Goal: Task Accomplishment & Management: Use online tool/utility

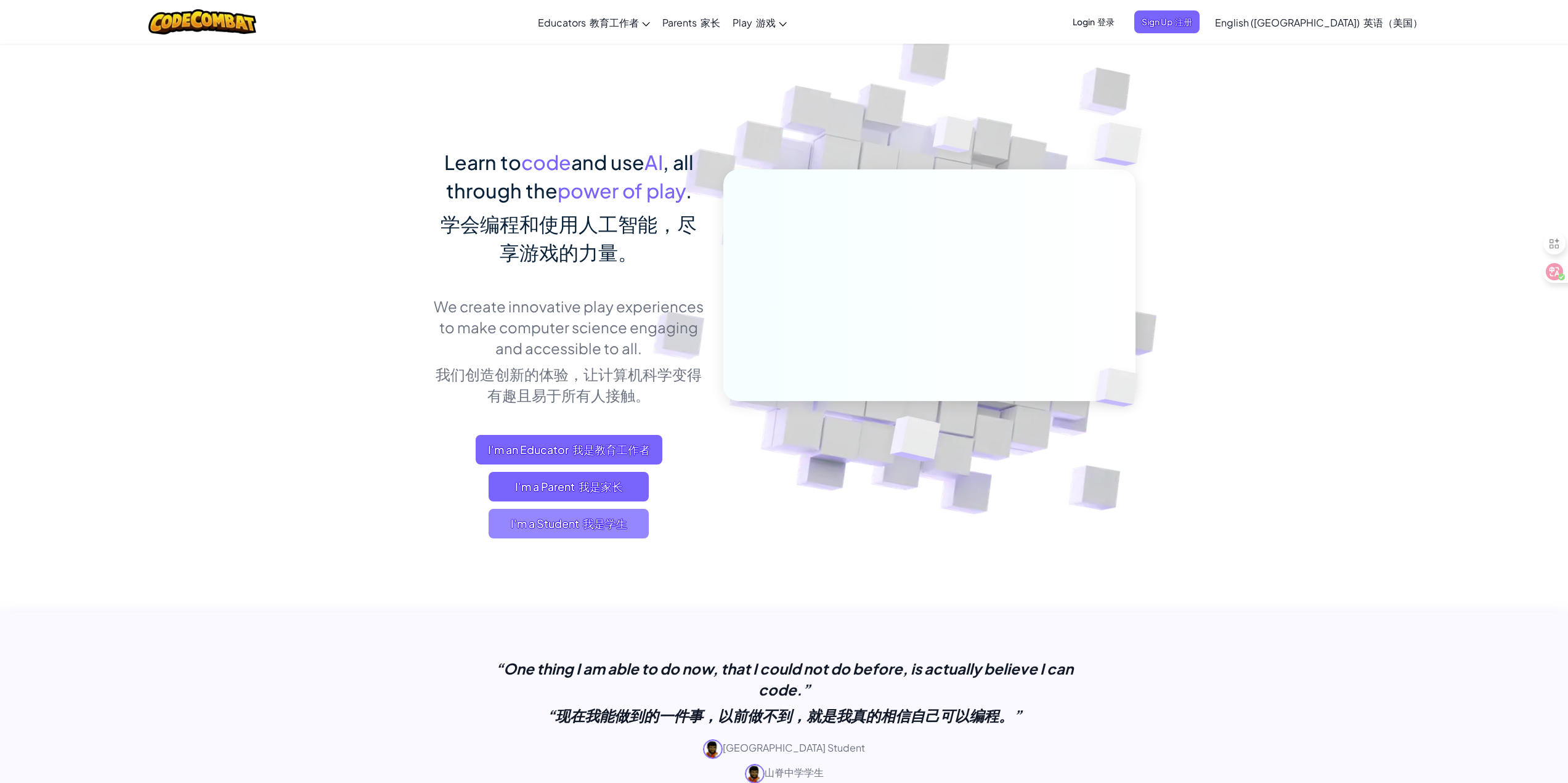
click at [621, 525] on font "我是学生" at bounding box center [605, 523] width 44 height 14
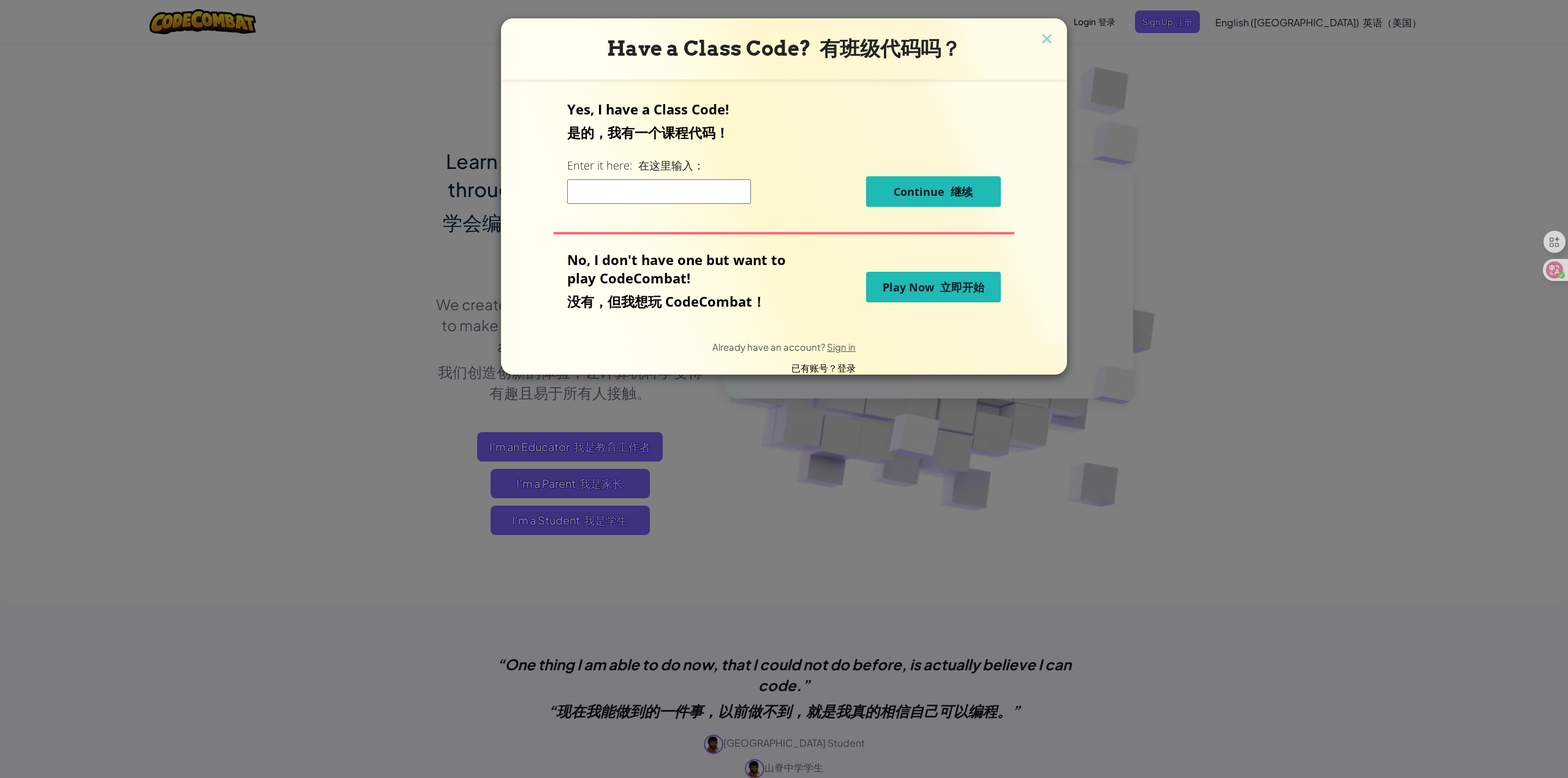
click at [662, 189] on input at bounding box center [659, 192] width 184 height 24
click at [805, 210] on div "Yes, I have a Class Code! 是的，我有一个课程代码！ Enter it here: 在这里输入： Continue 继续" at bounding box center [783, 158] width 433 height 116
click at [911, 291] on span "Play Now 立即开始" at bounding box center [933, 287] width 101 height 15
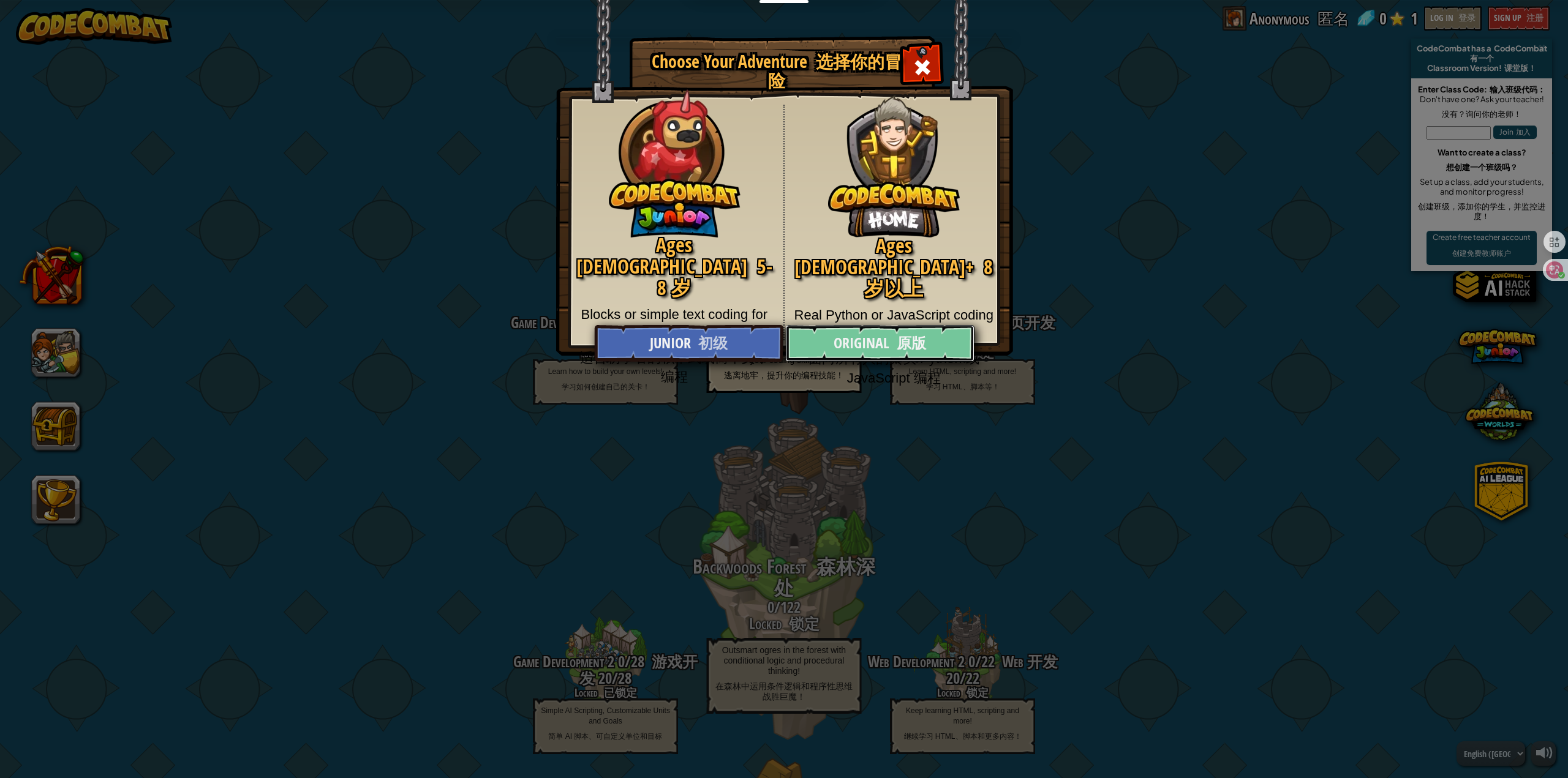
click at [913, 343] on font "原版" at bounding box center [911, 343] width 29 height 20
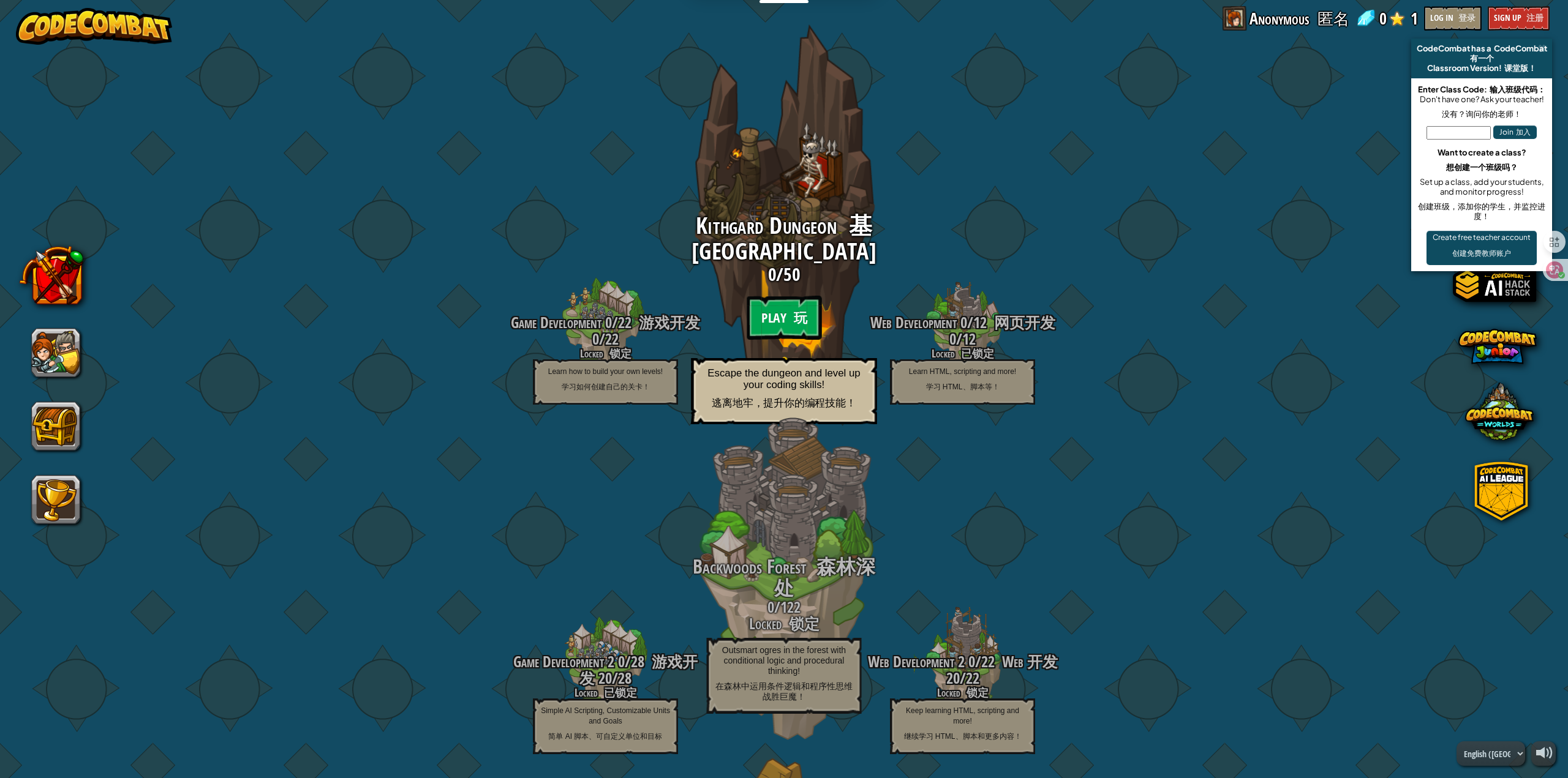
click at [781, 321] on btn "Play 玩" at bounding box center [784, 317] width 75 height 44
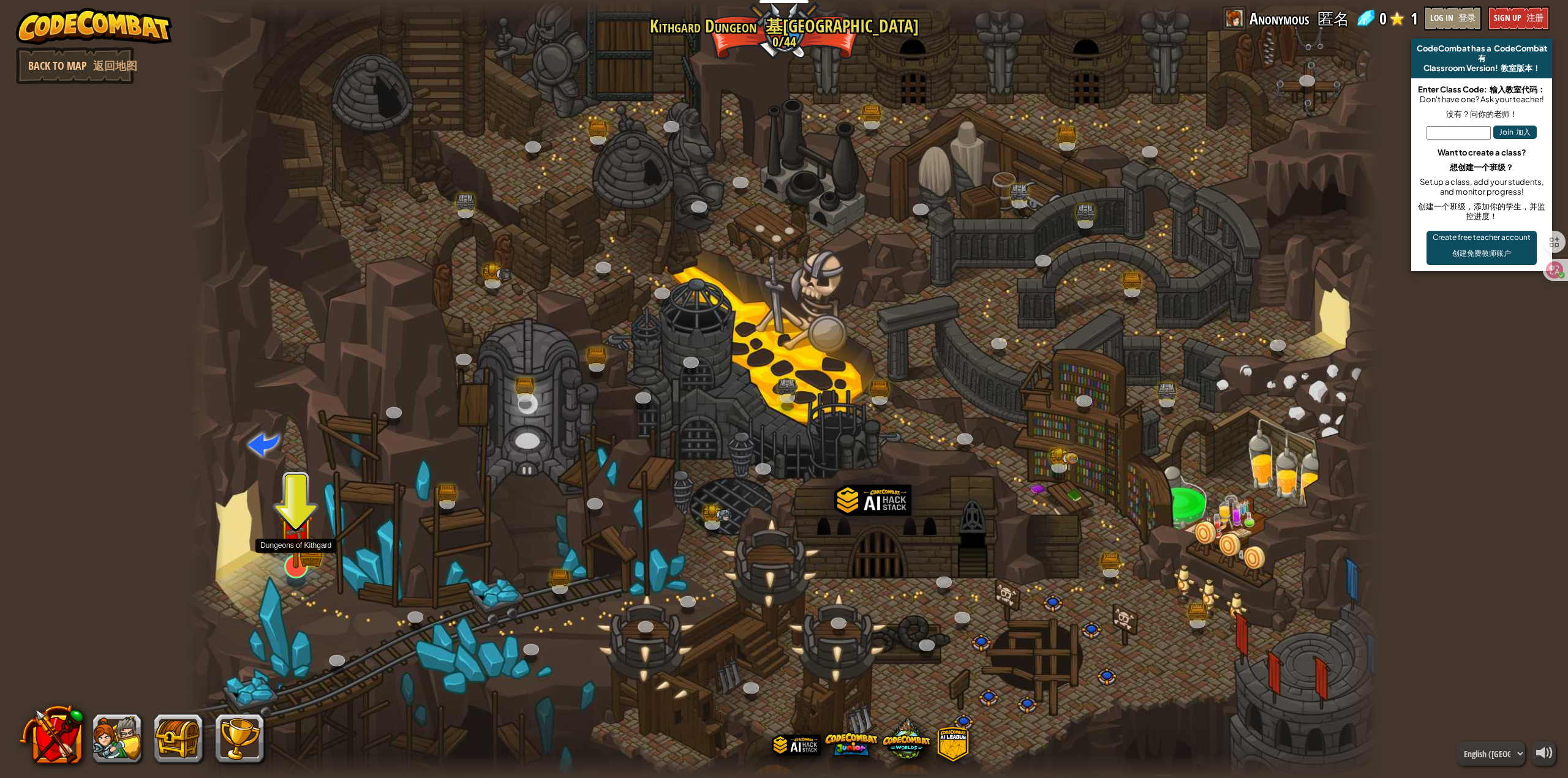
click at [294, 558] on img at bounding box center [296, 531] width 34 height 75
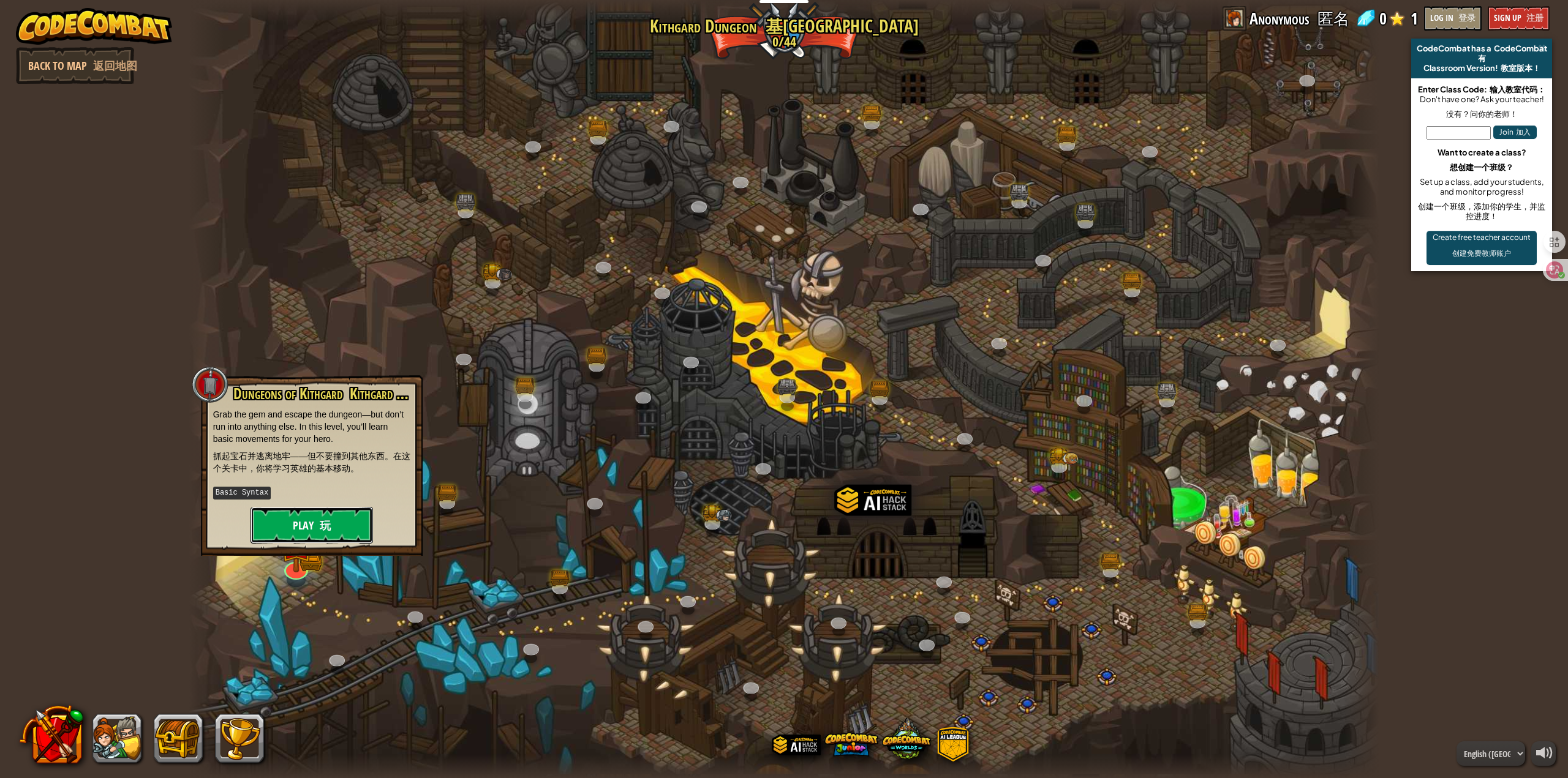
click at [329, 523] on font "玩" at bounding box center [325, 526] width 11 height 15
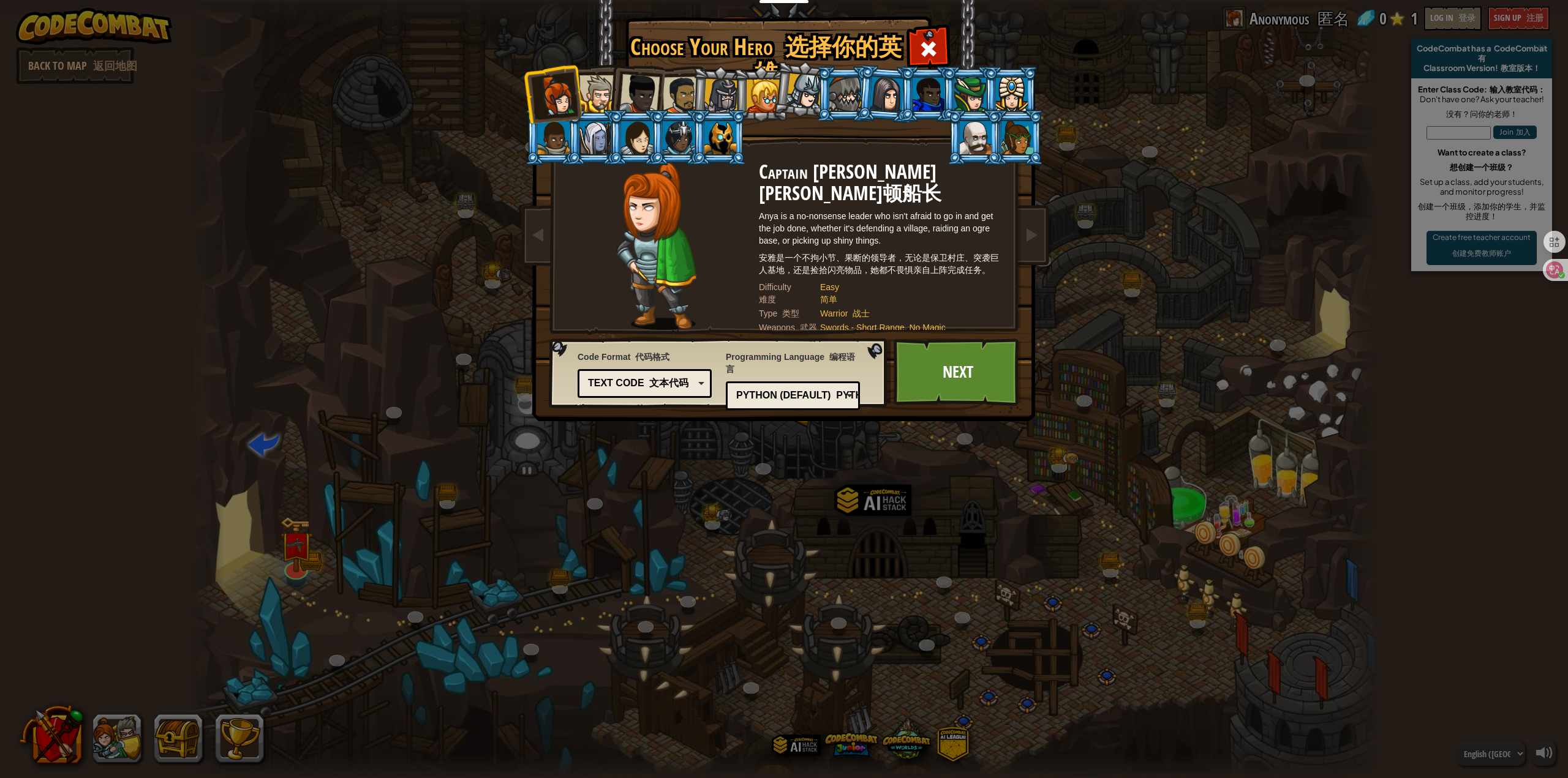
click at [605, 99] on div at bounding box center [598, 94] width 37 height 37
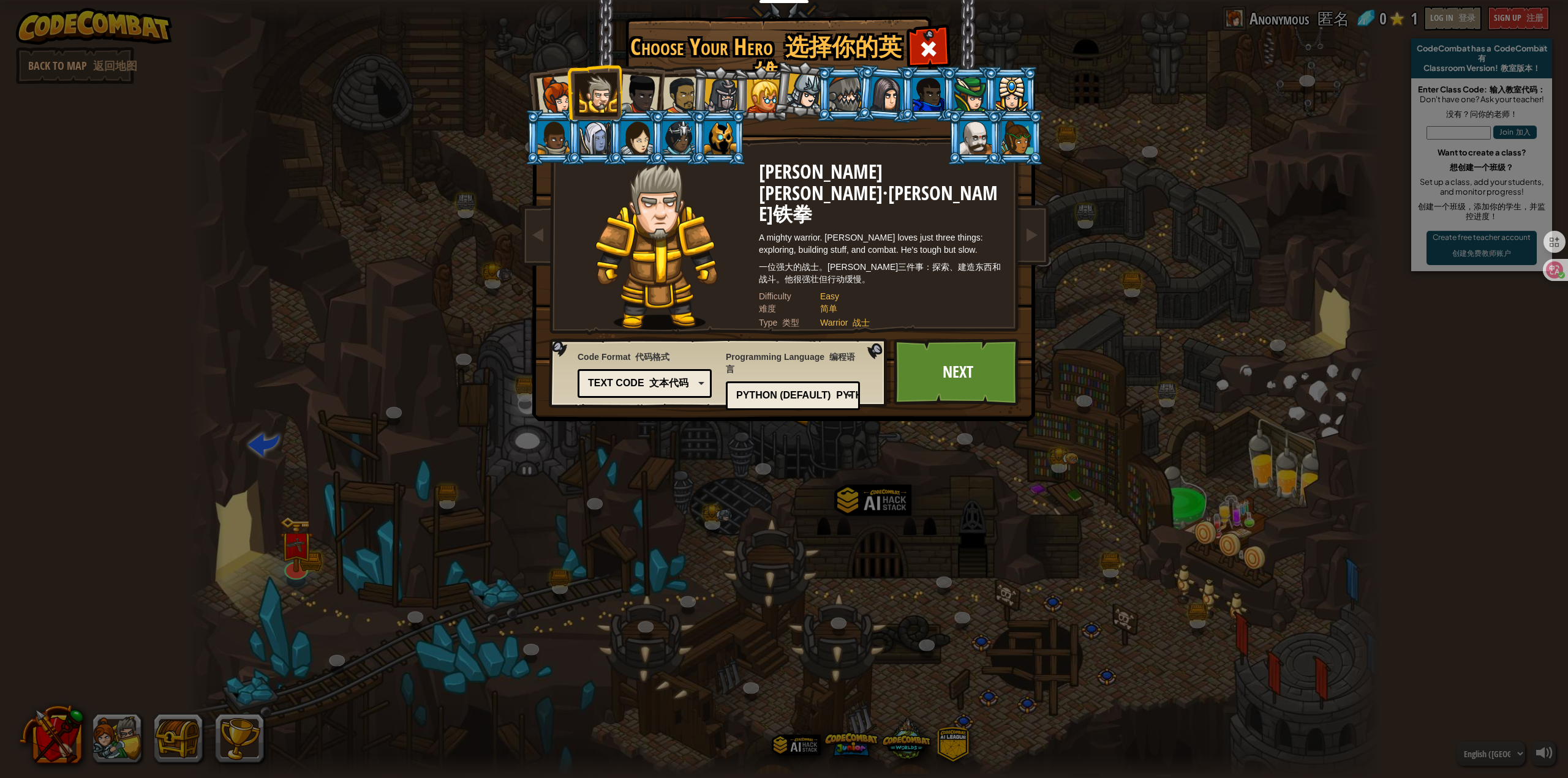
click at [555, 99] on div at bounding box center [557, 96] width 41 height 41
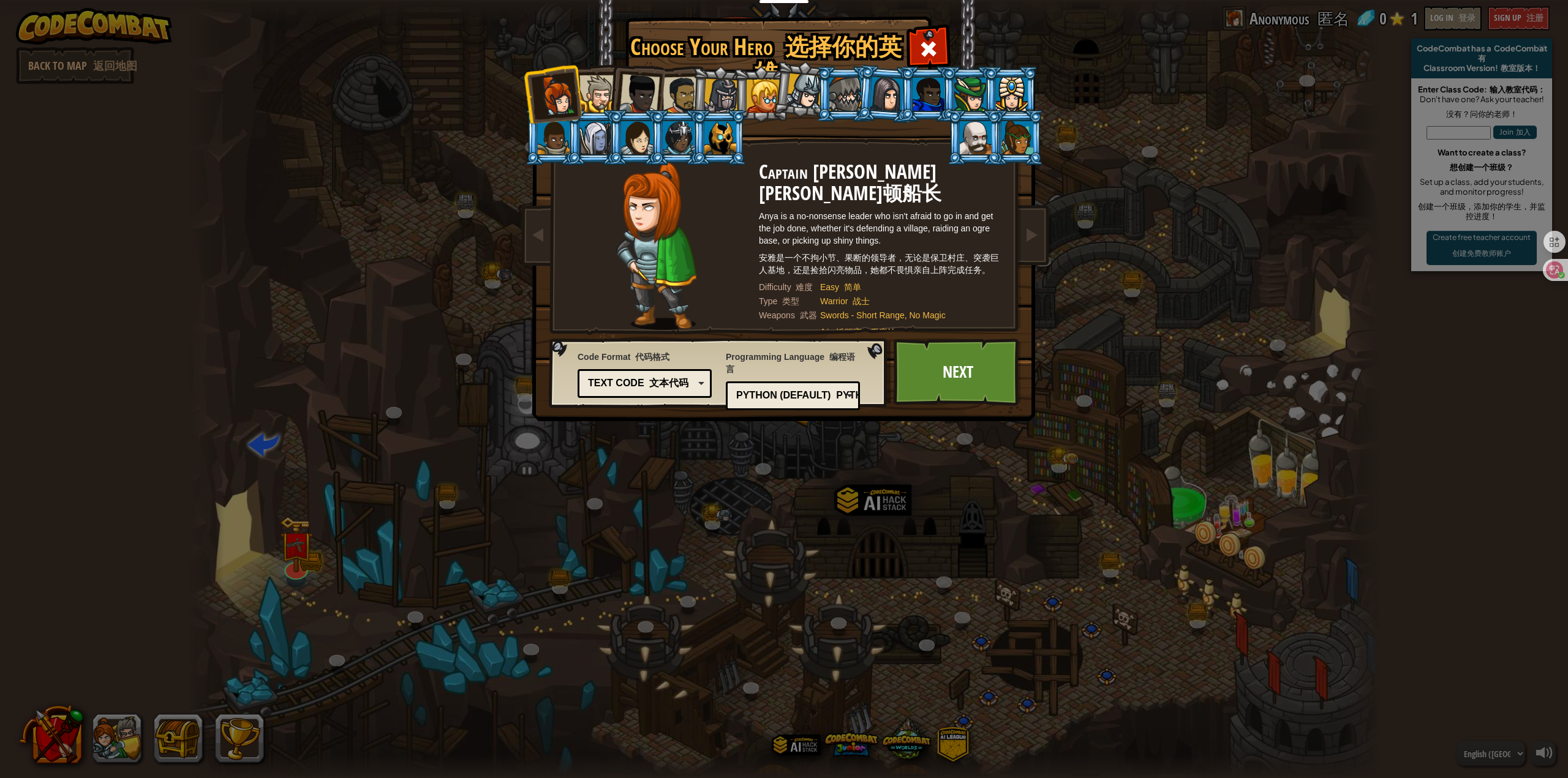
click at [602, 96] on div at bounding box center [598, 94] width 37 height 37
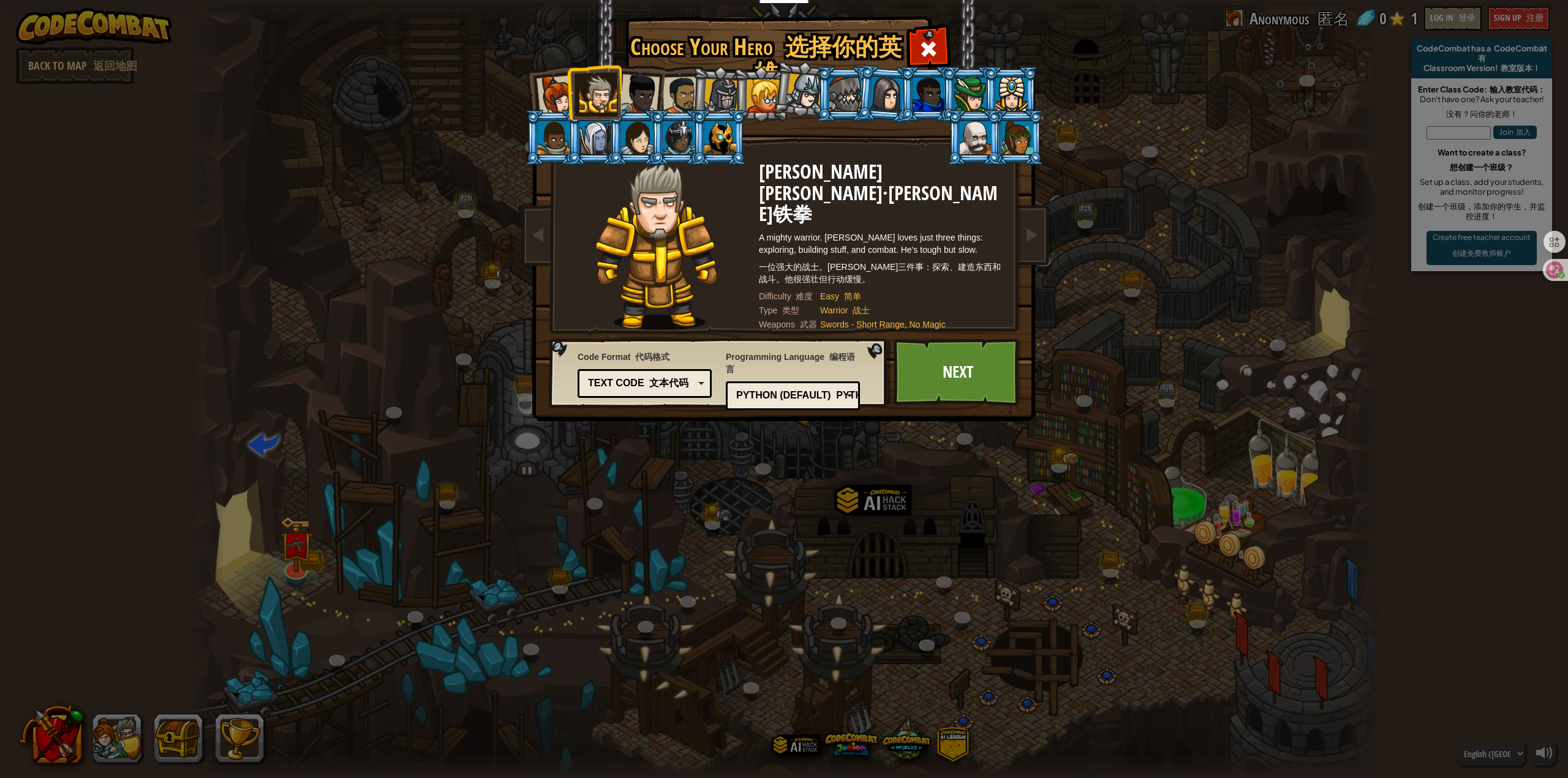
drag, startPoint x: 728, startPoint y: 99, endPoint x: 736, endPoint y: 101, distance: 8.2
click at [728, 99] on div at bounding box center [721, 96] width 35 height 35
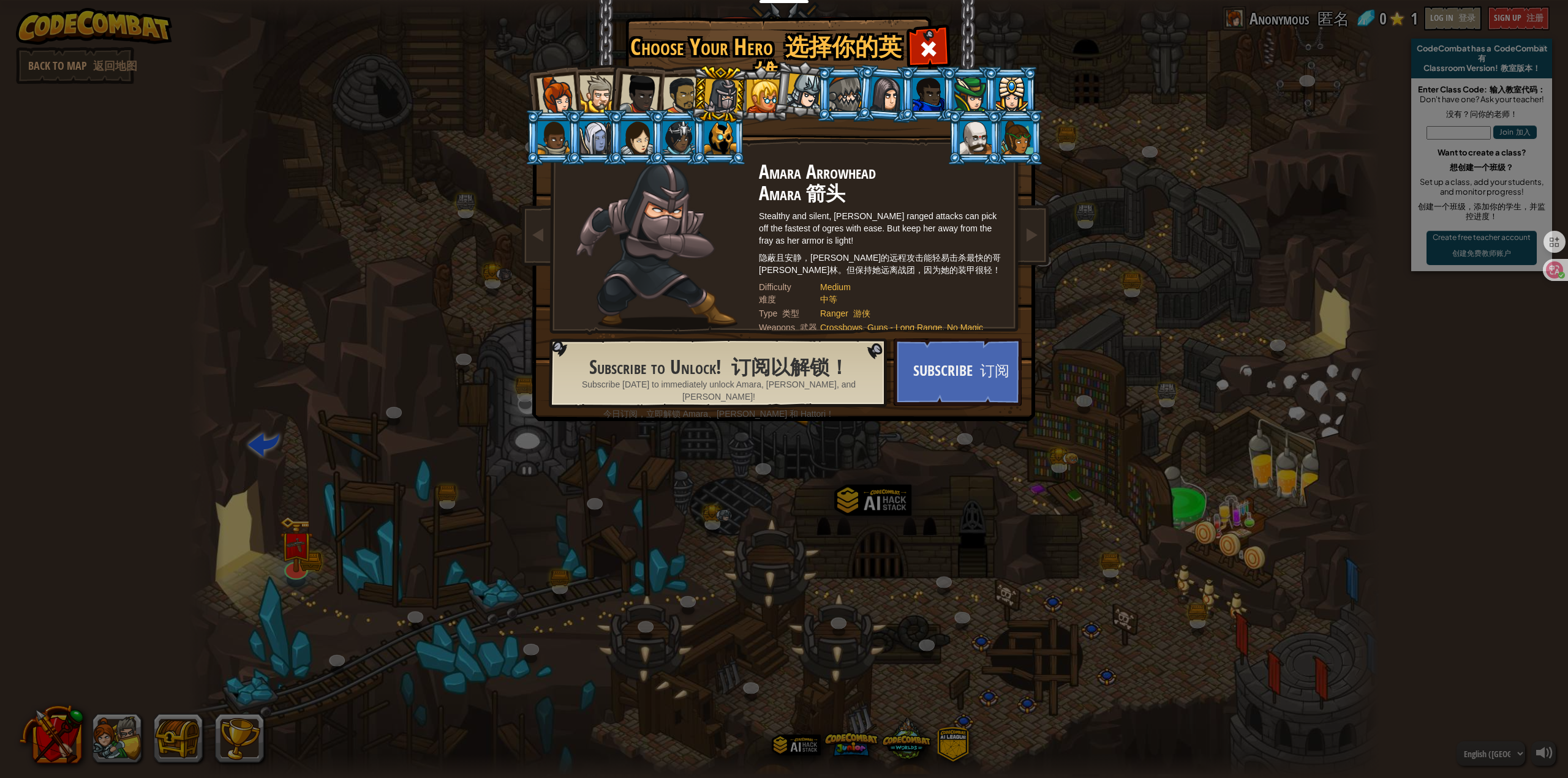
click at [565, 87] on div at bounding box center [557, 96] width 41 height 41
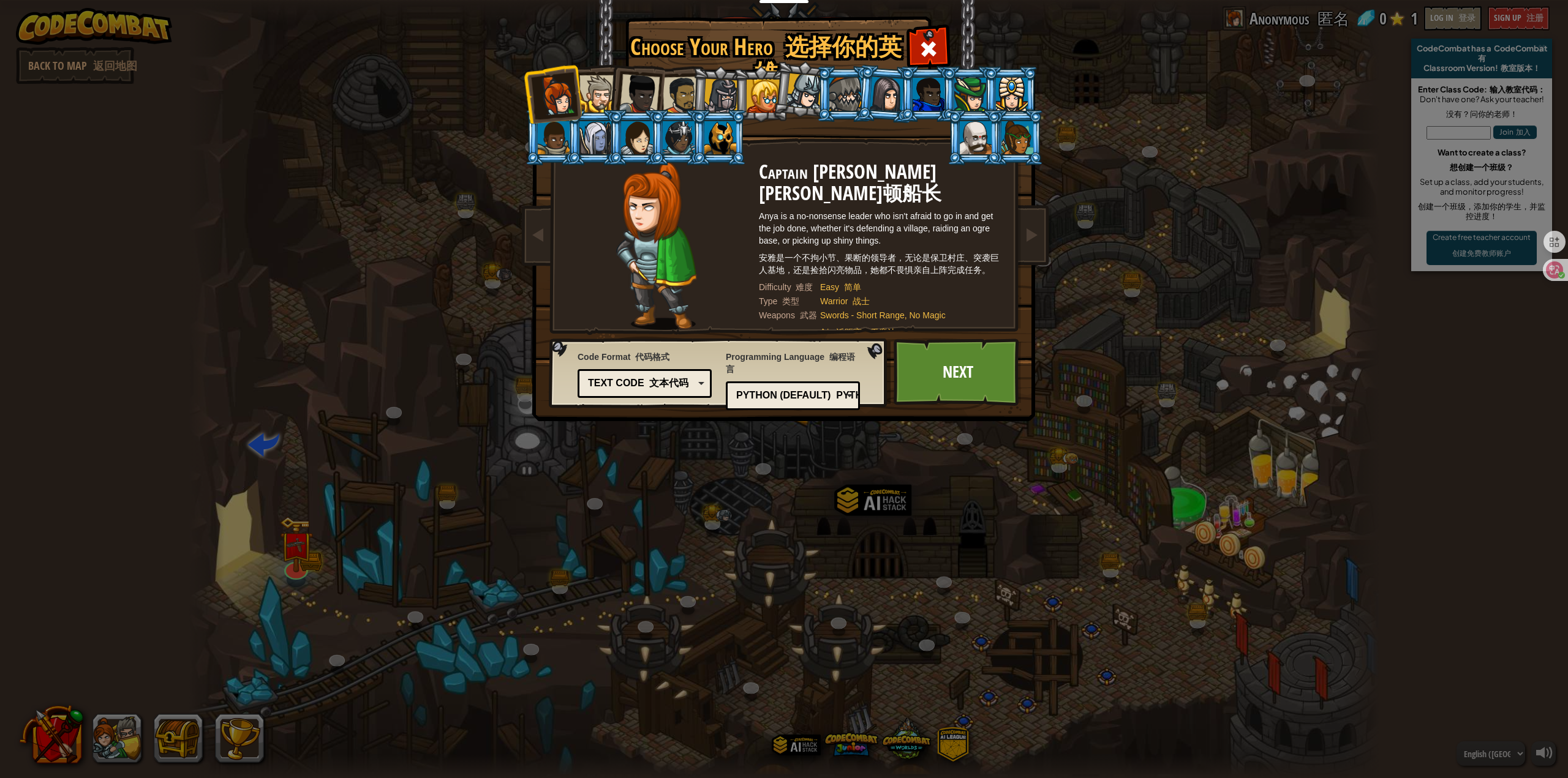
drag, startPoint x: 673, startPoint y: 387, endPoint x: 682, endPoint y: 388, distance: 9.1
click at [673, 387] on font "文本代码" at bounding box center [669, 382] width 39 height 10
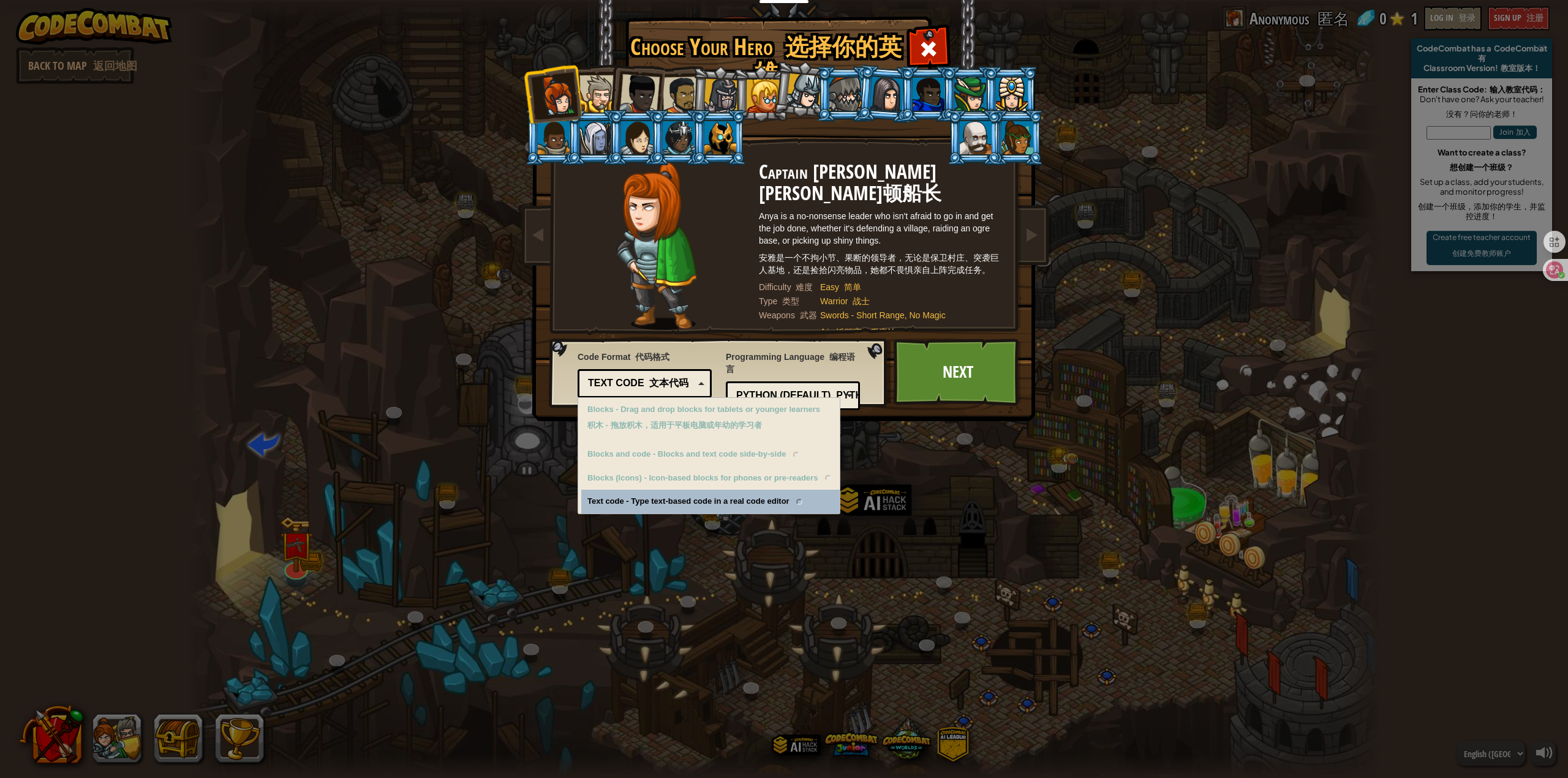
click at [662, 344] on div "Code Format 代码格式 Text code Blocks and code Blocks Blocks (Icons) Text code 文本代码…" at bounding box center [719, 373] width 332 height 62
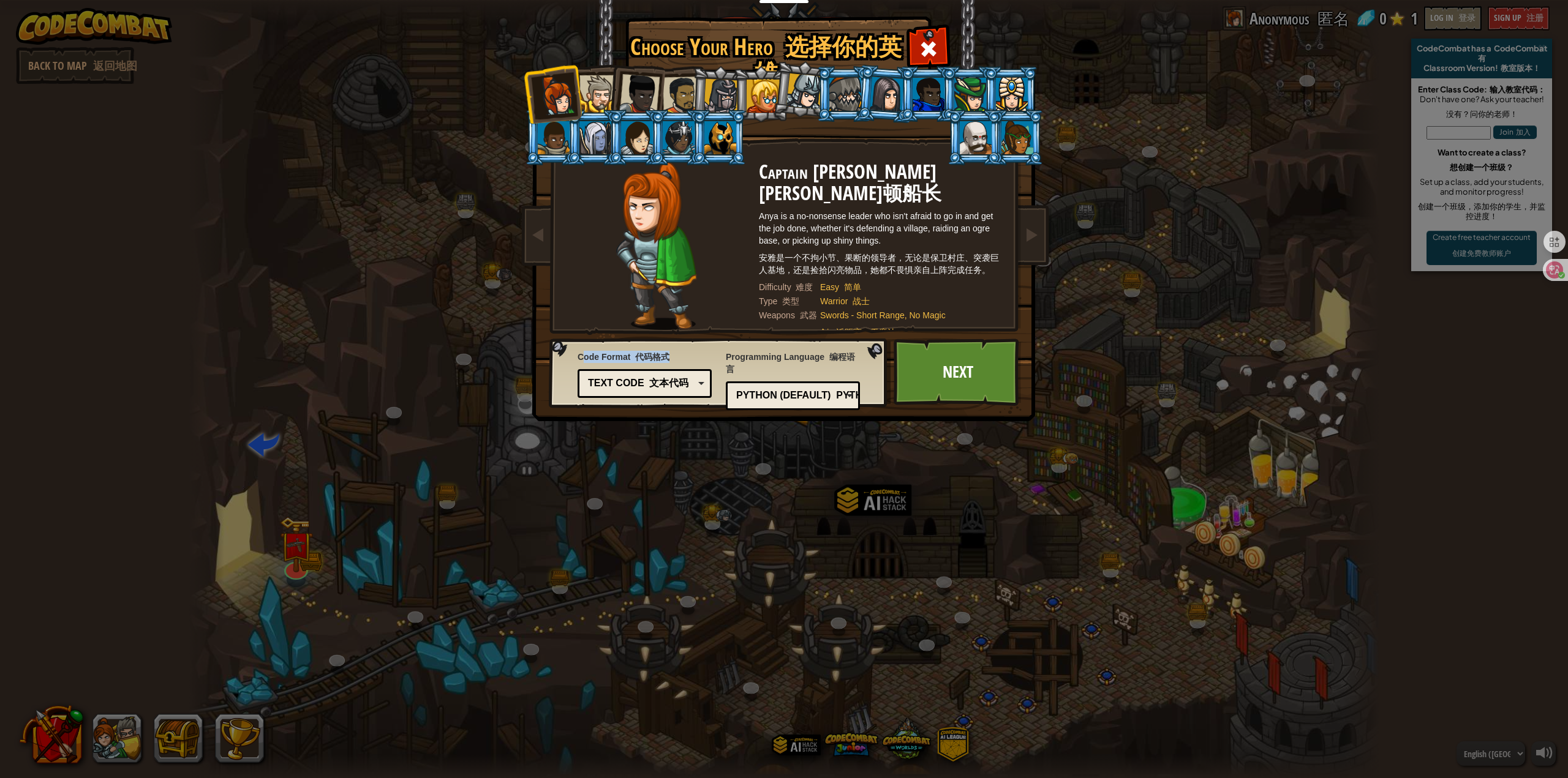
drag, startPoint x: 676, startPoint y: 352, endPoint x: 585, endPoint y: 355, distance: 91.0
click at [584, 354] on span "Code Format 代码格式" at bounding box center [645, 357] width 134 height 13
click at [675, 384] on font "文本代码" at bounding box center [669, 382] width 39 height 10
click at [573, 313] on div at bounding box center [657, 245] width 205 height 168
click at [799, 394] on div "Python (Default) PYTHON (默认)" at bounding box center [790, 396] width 106 height 14
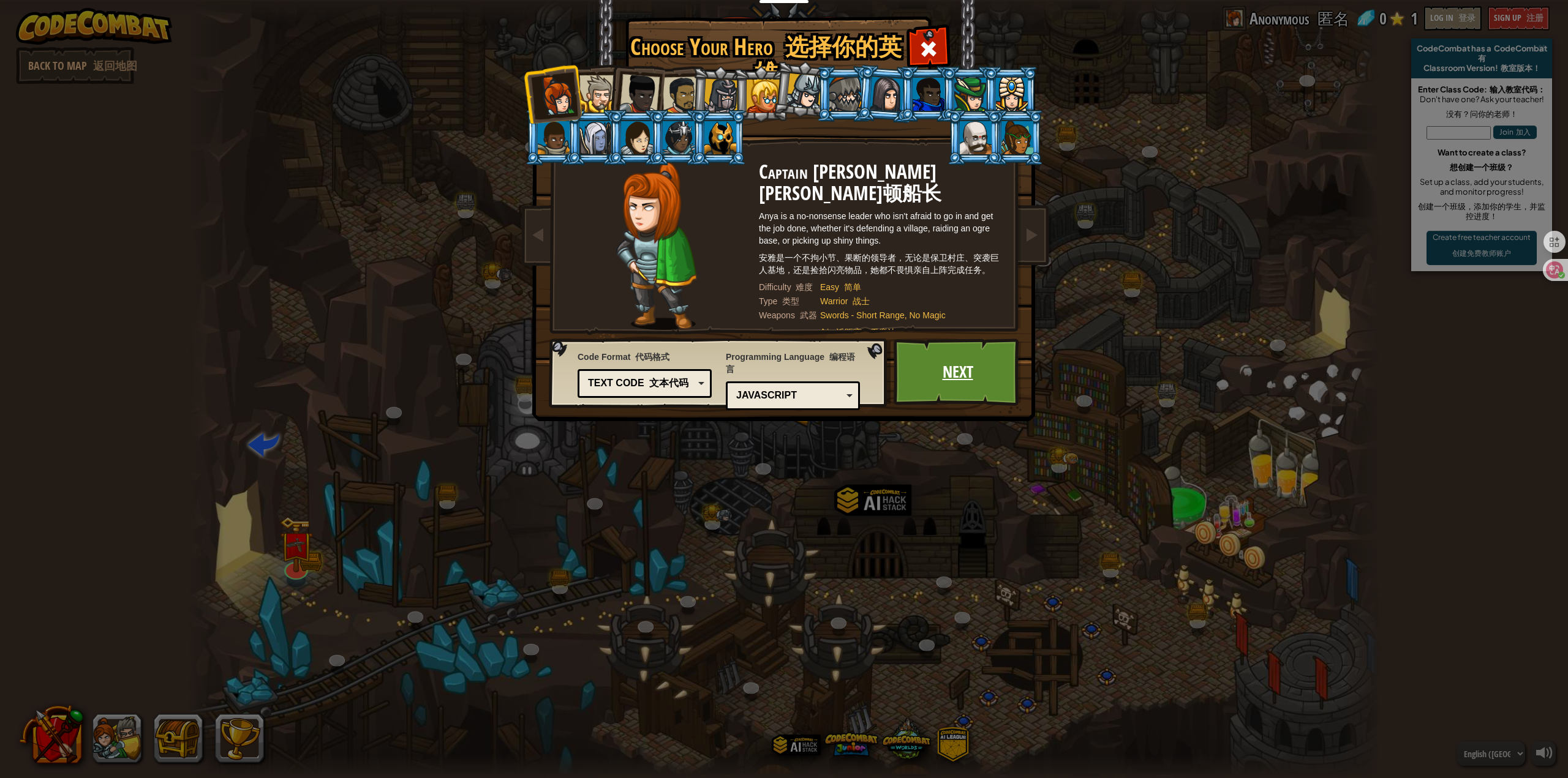
click at [967, 386] on link "Next" at bounding box center [957, 372] width 128 height 67
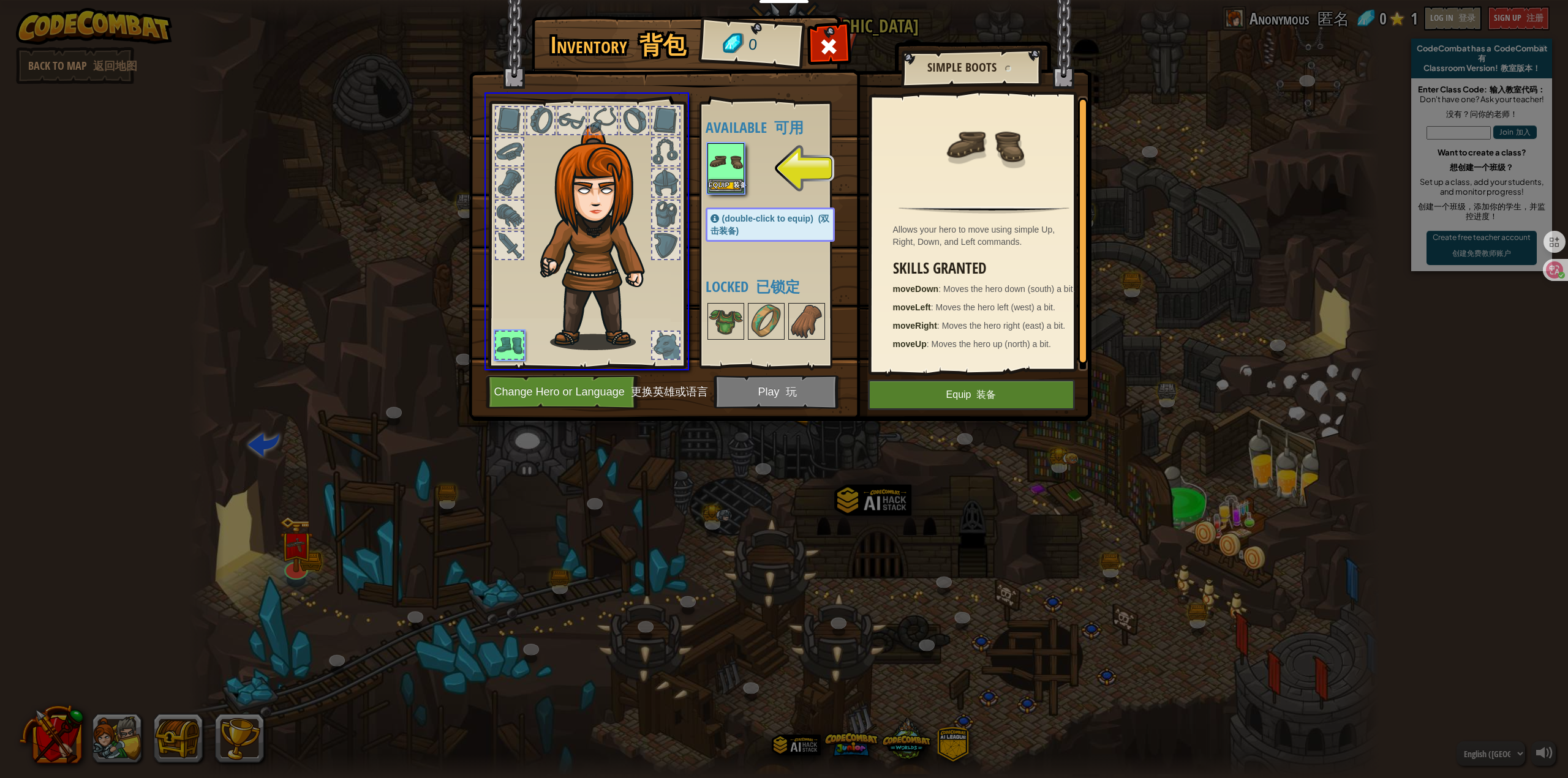
drag, startPoint x: 722, startPoint y: 159, endPoint x: 690, endPoint y: 162, distance: 32.1
click at [690, 162] on div "Inventory 背包 0 Available 可用 Equip 装备 (double-click to equip) (双击装备) Locked 已锁定 …" at bounding box center [784, 389] width 1568 height 778
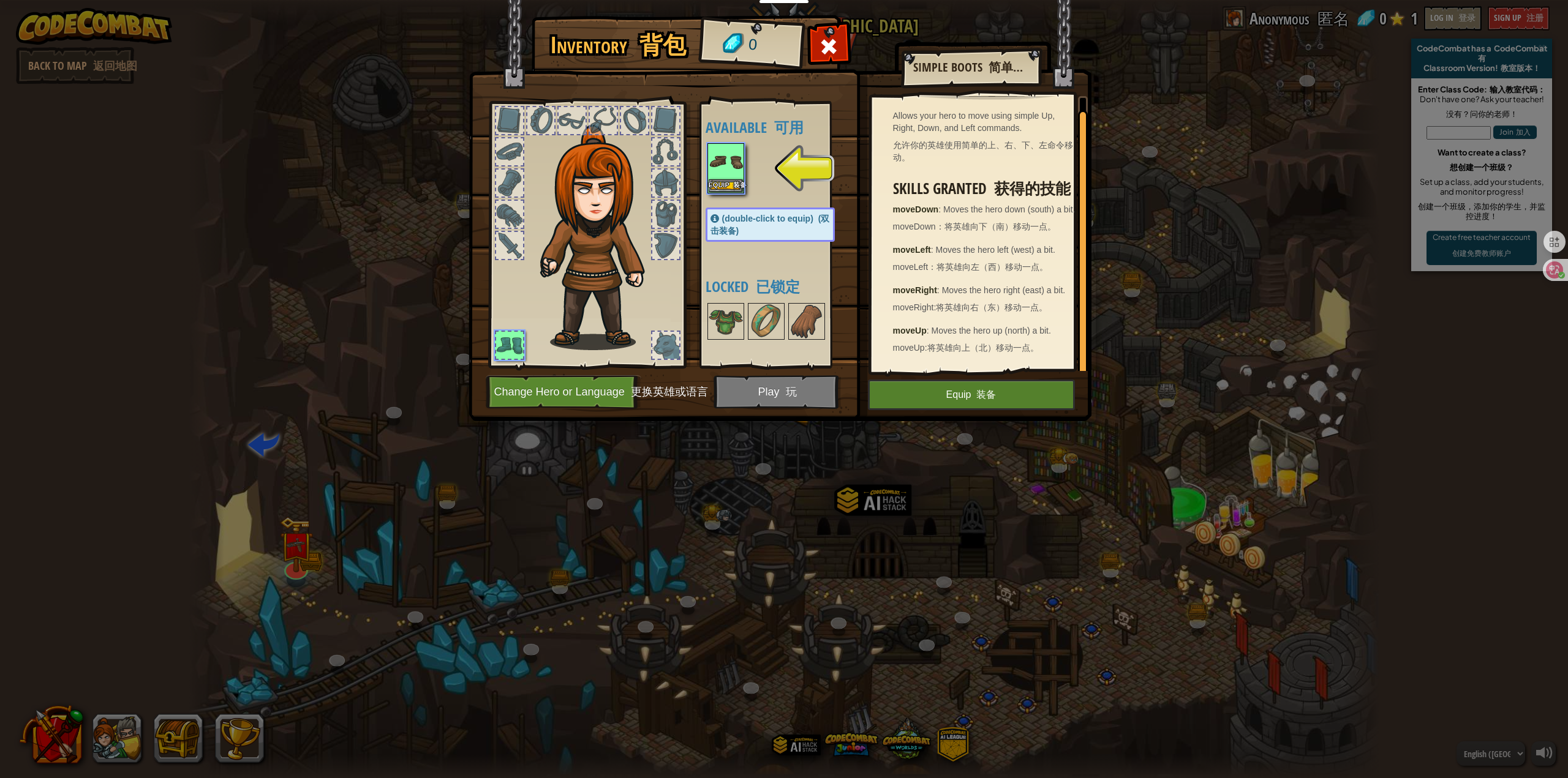
scroll to position [143, 0]
click at [771, 324] on img at bounding box center [766, 321] width 34 height 34
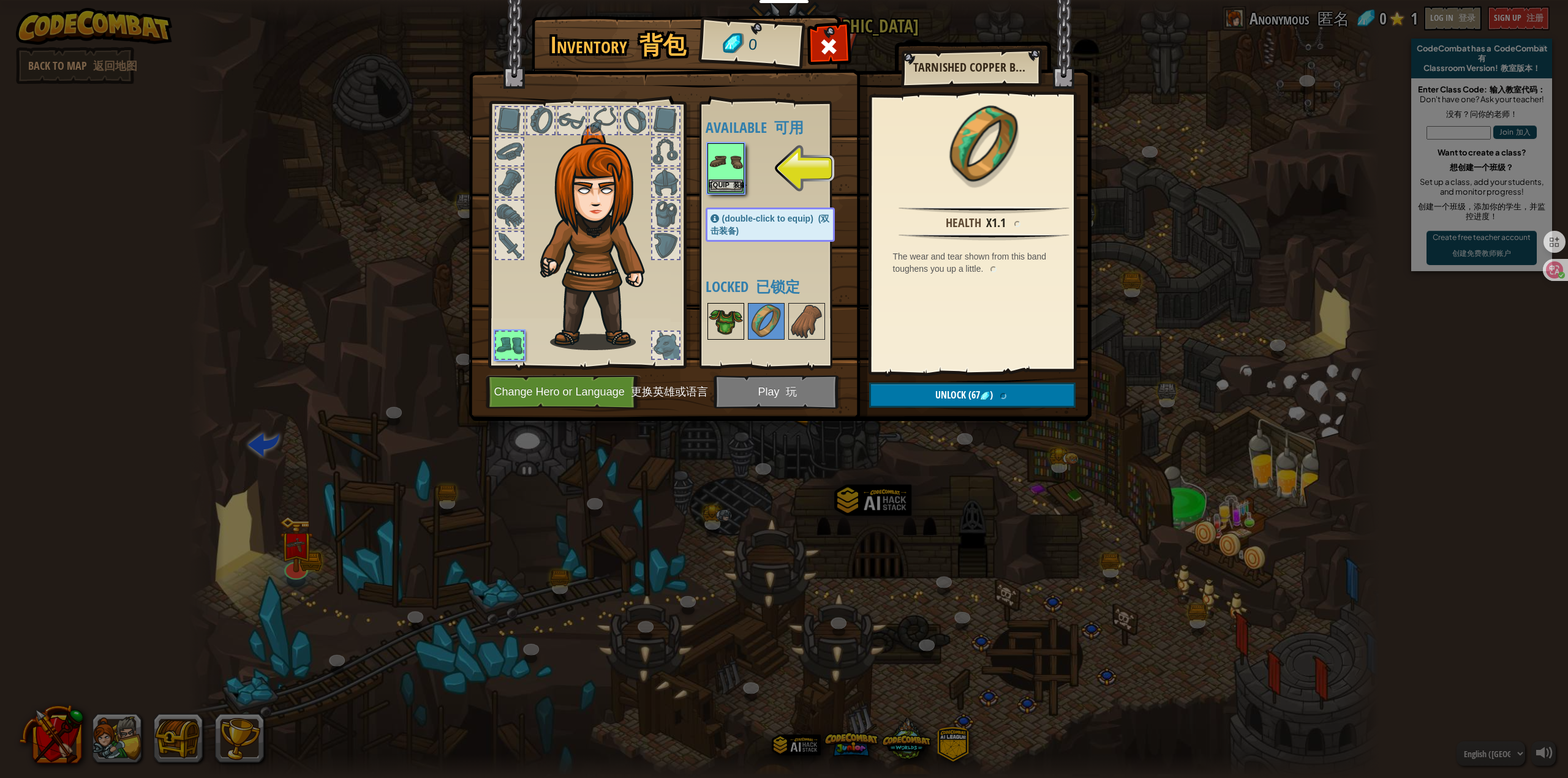
drag, startPoint x: 720, startPoint y: 326, endPoint x: 727, endPoint y: 327, distance: 7.1
click at [721, 326] on img at bounding box center [725, 321] width 34 height 34
click at [735, 319] on img at bounding box center [725, 321] width 34 height 34
click at [738, 185] on font "装备" at bounding box center [739, 184] width 13 height 8
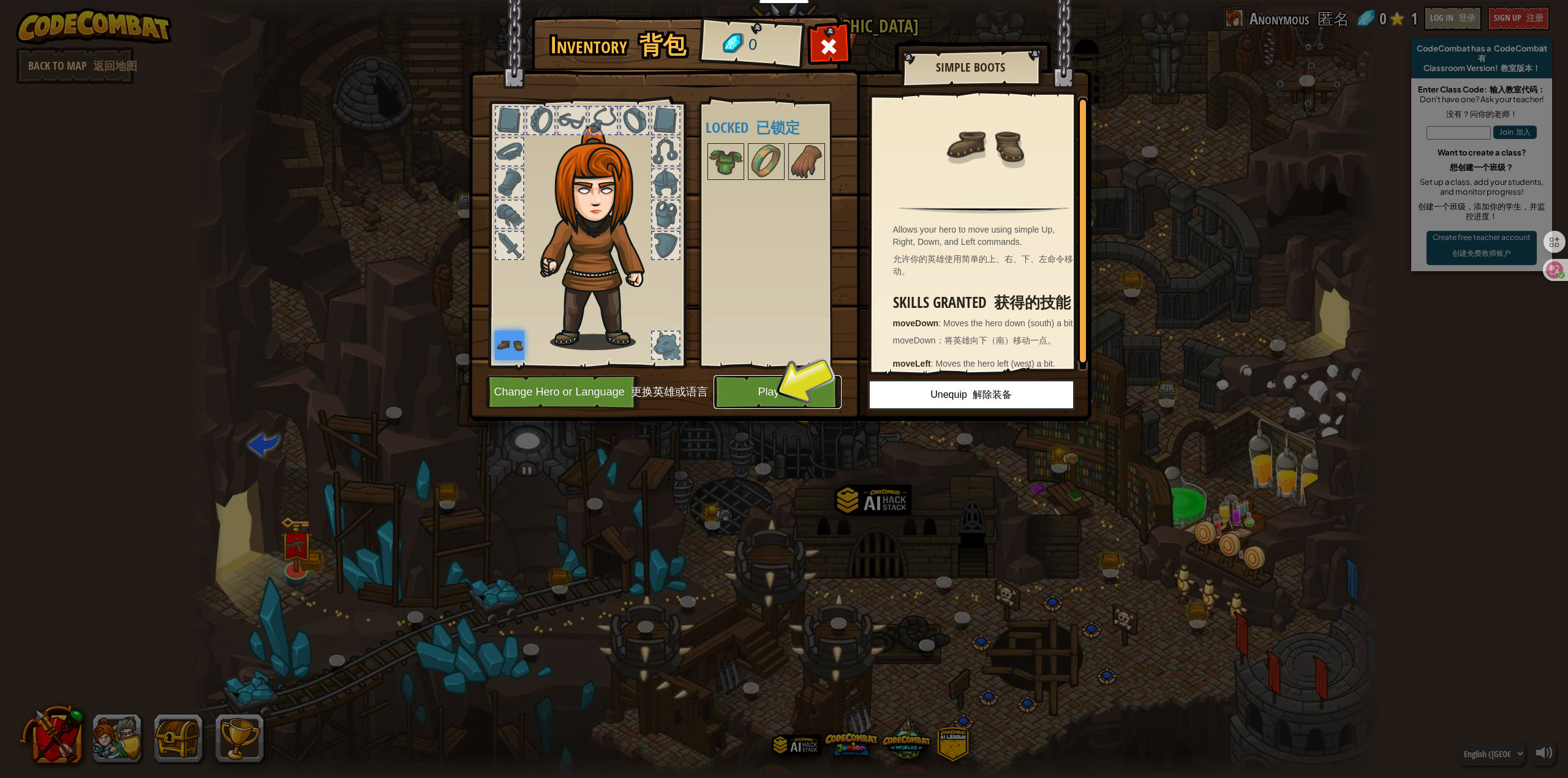
drag, startPoint x: 797, startPoint y: 392, endPoint x: 803, endPoint y: 394, distance: 6.3
click at [800, 394] on button "Play 玩" at bounding box center [777, 392] width 128 height 34
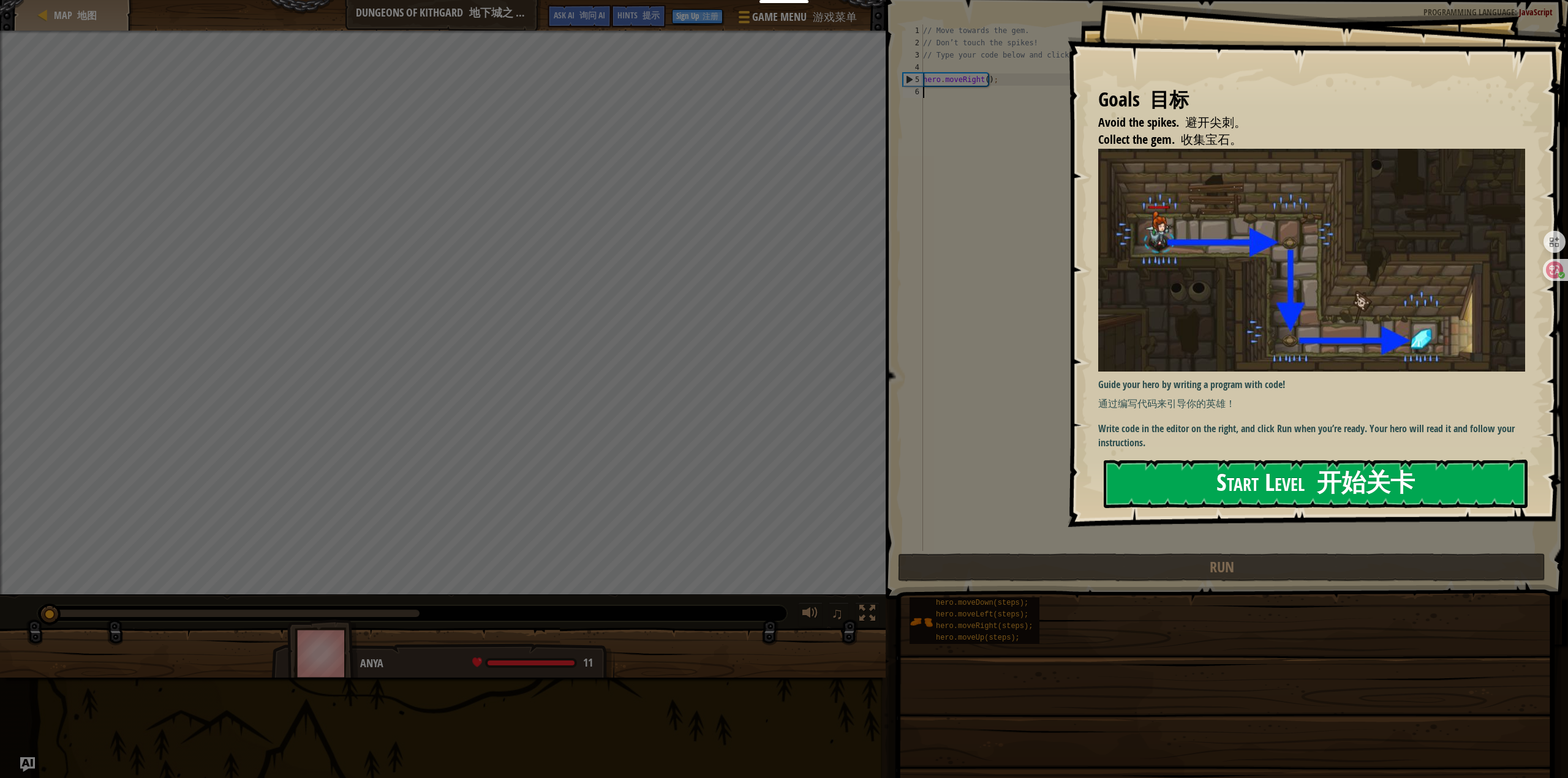
click at [1232, 483] on button "Start Level 开始关卡" at bounding box center [1316, 484] width 425 height 48
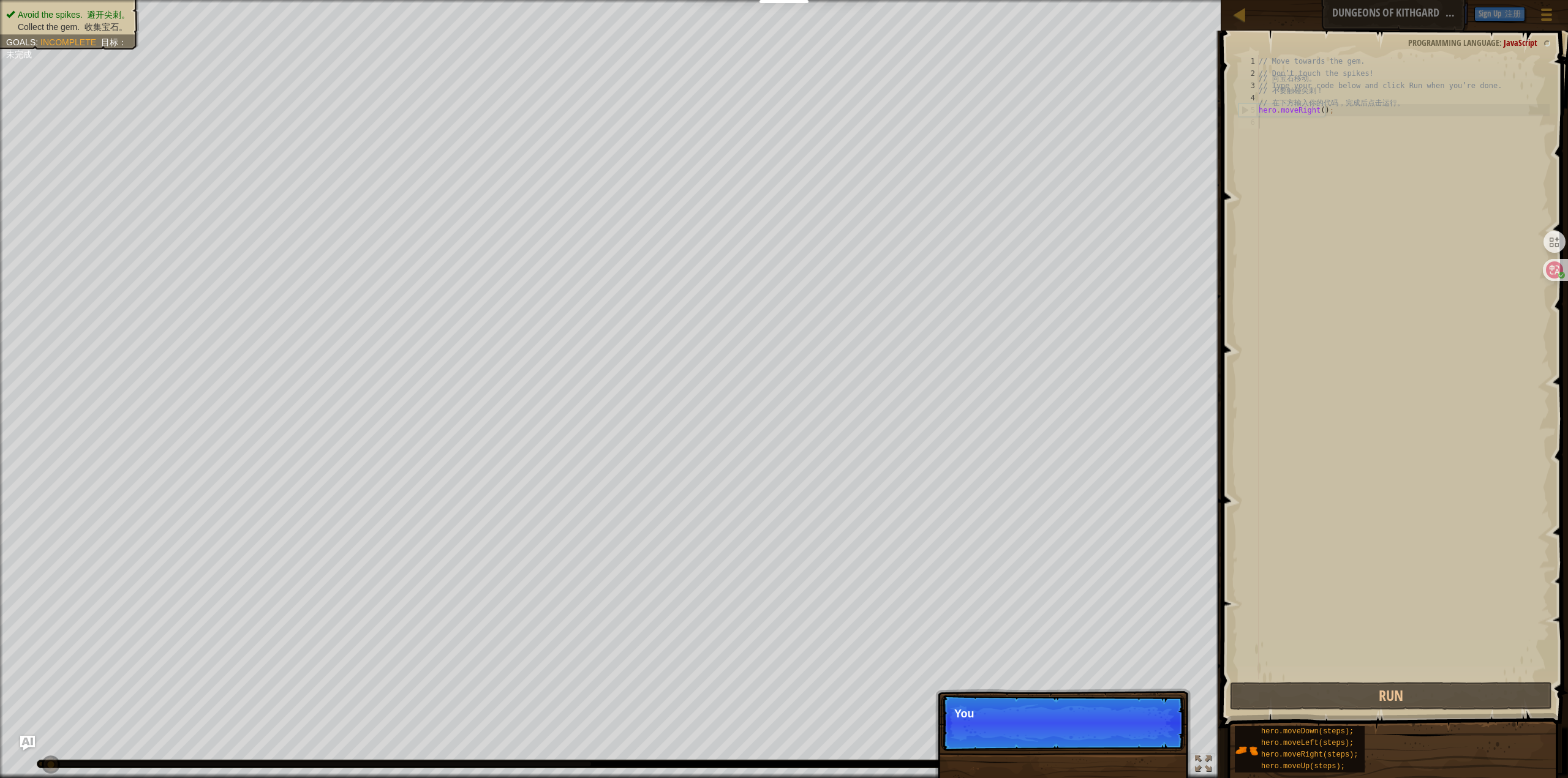
click at [1142, 757] on div "Skip (esc) Continue You" at bounding box center [1062, 785] width 255 height 181
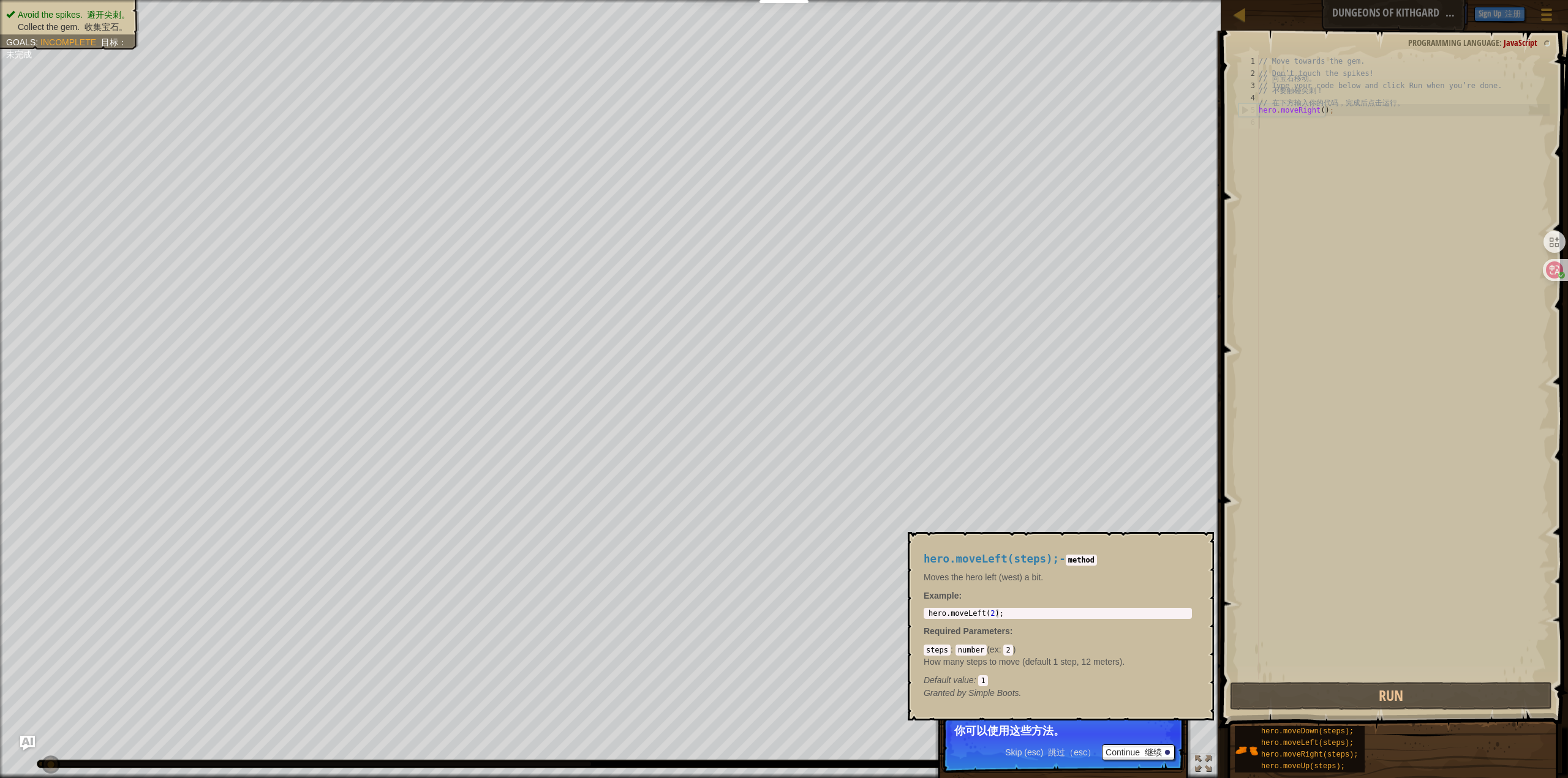
scroll to position [6, 0]
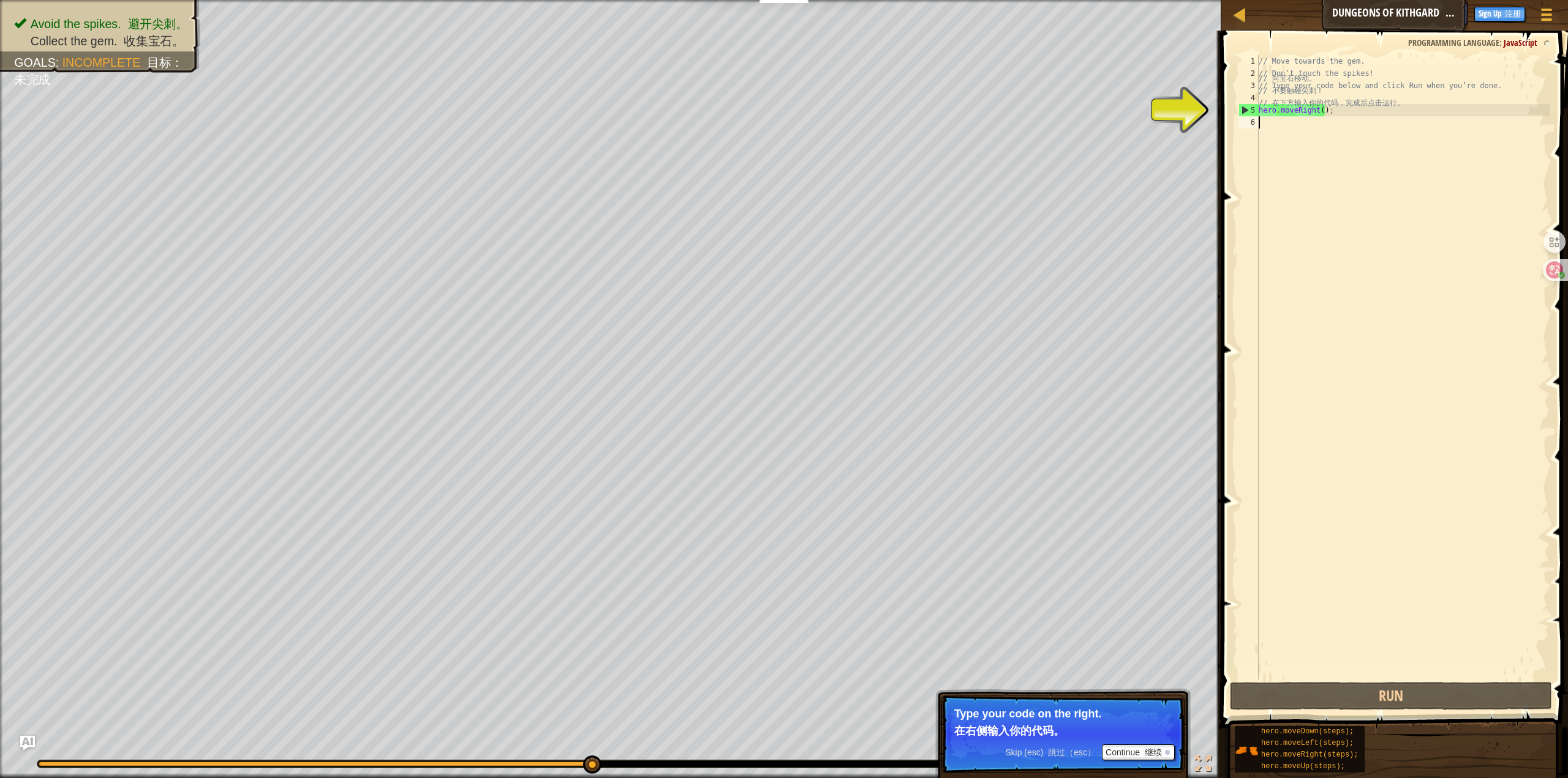
click at [1350, 236] on div "// Move towards the gem. // 向宝石移动。 // [PERSON_NAME]’t touch the spikes! // 不要触碰…" at bounding box center [1403, 380] width 294 height 649
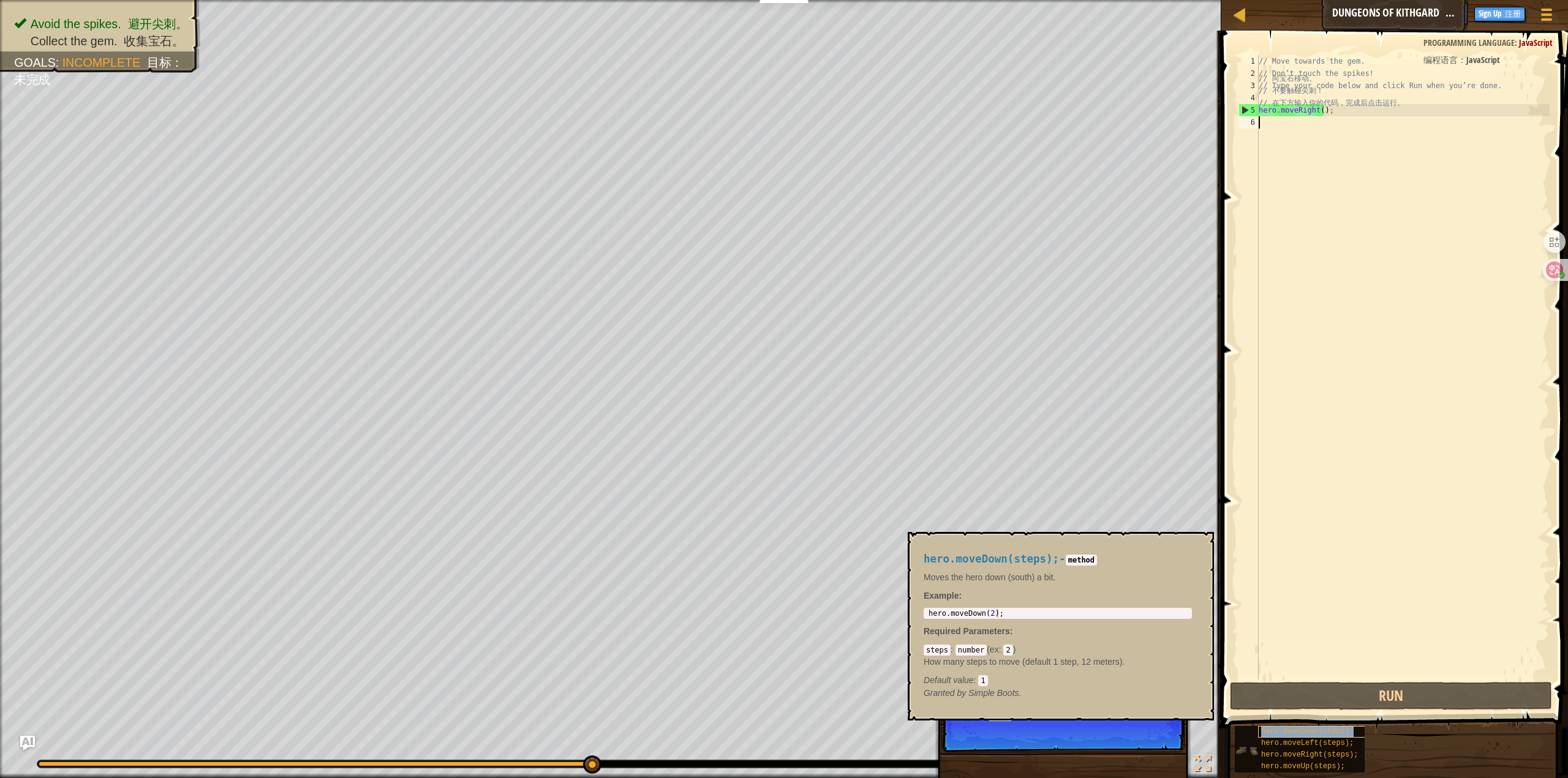
click at [1315, 728] on span "hero.moveDown(steps);" at bounding box center [1307, 732] width 92 height 8
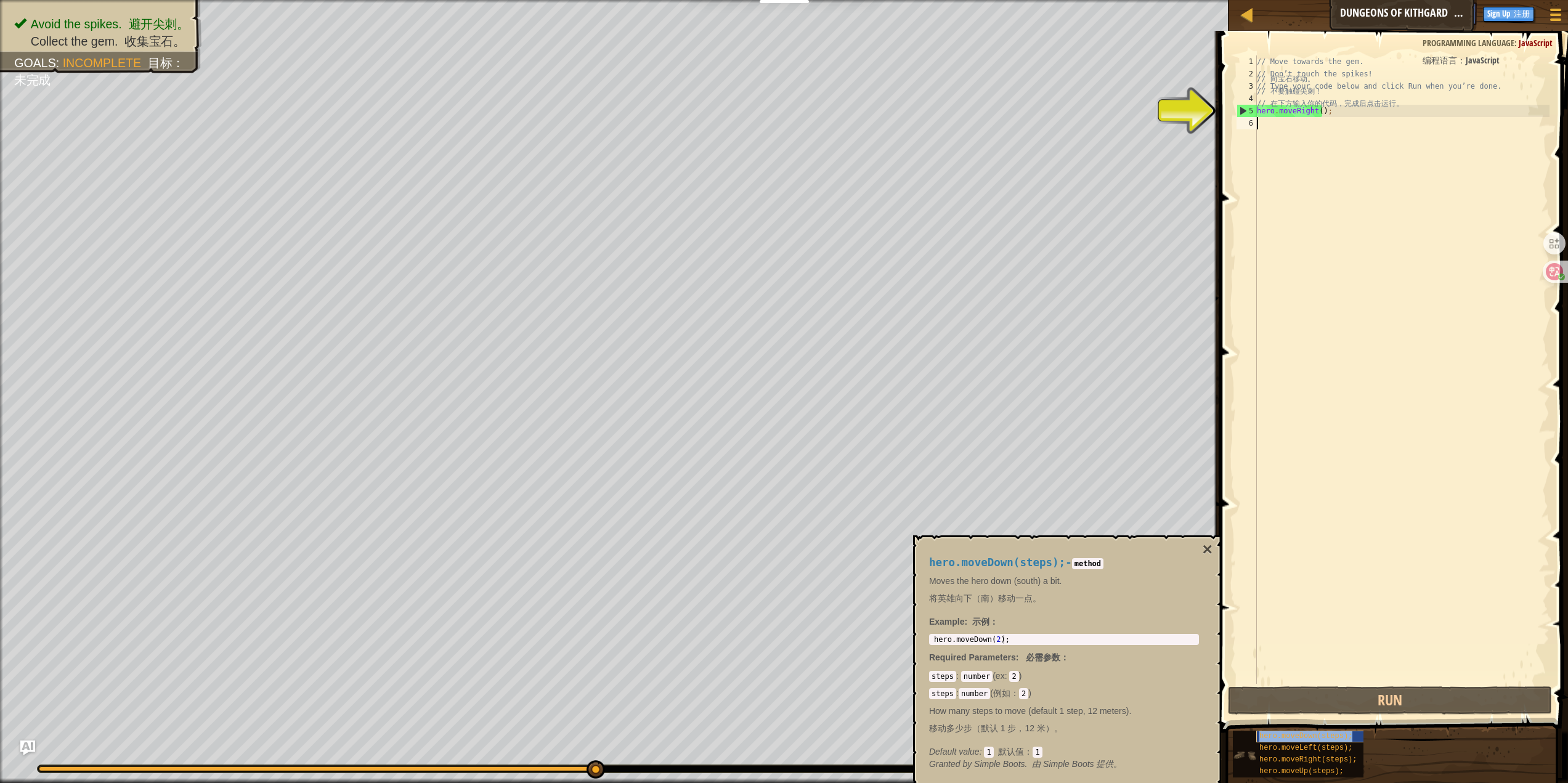
click at [1312, 737] on span "hero.moveDown(steps);" at bounding box center [1306, 737] width 93 height 8
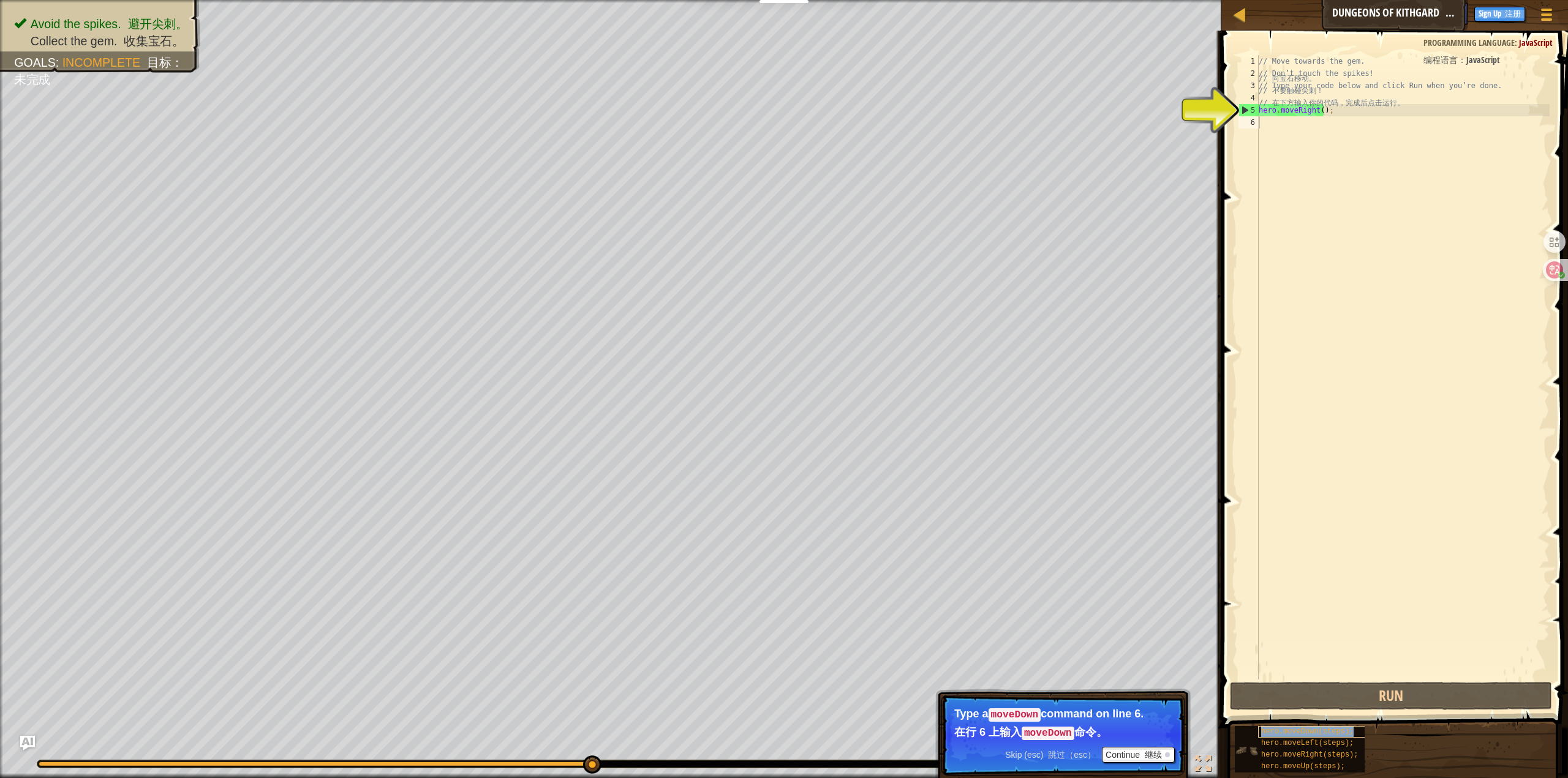
click at [1306, 733] on span "hero.moveDown(steps);" at bounding box center [1307, 732] width 92 height 8
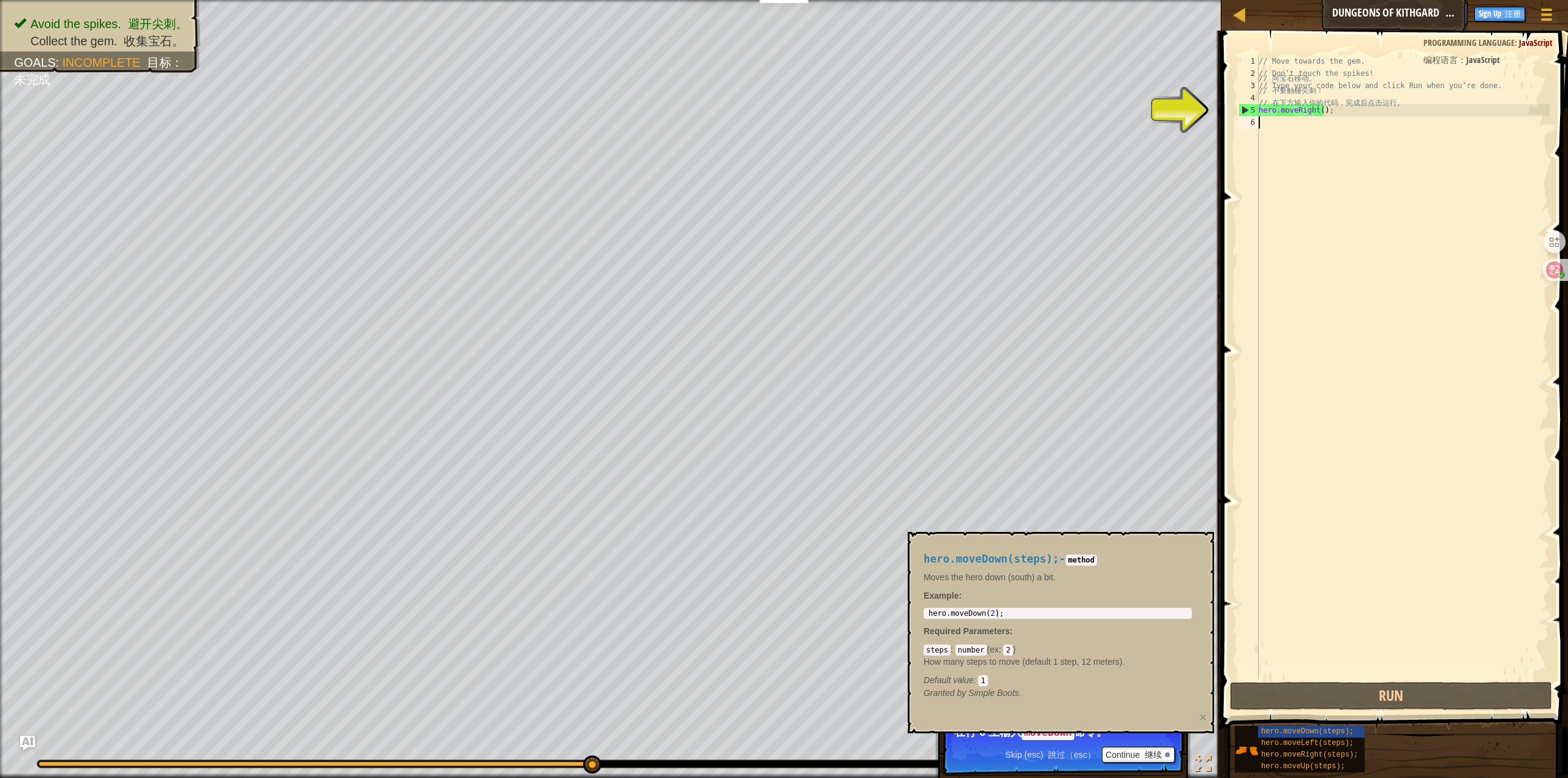
click at [1295, 152] on div "// Move towards the gem. // 向宝石移动。 // [PERSON_NAME]’t touch the spikes! // 不要触碰…" at bounding box center [1403, 380] width 294 height 649
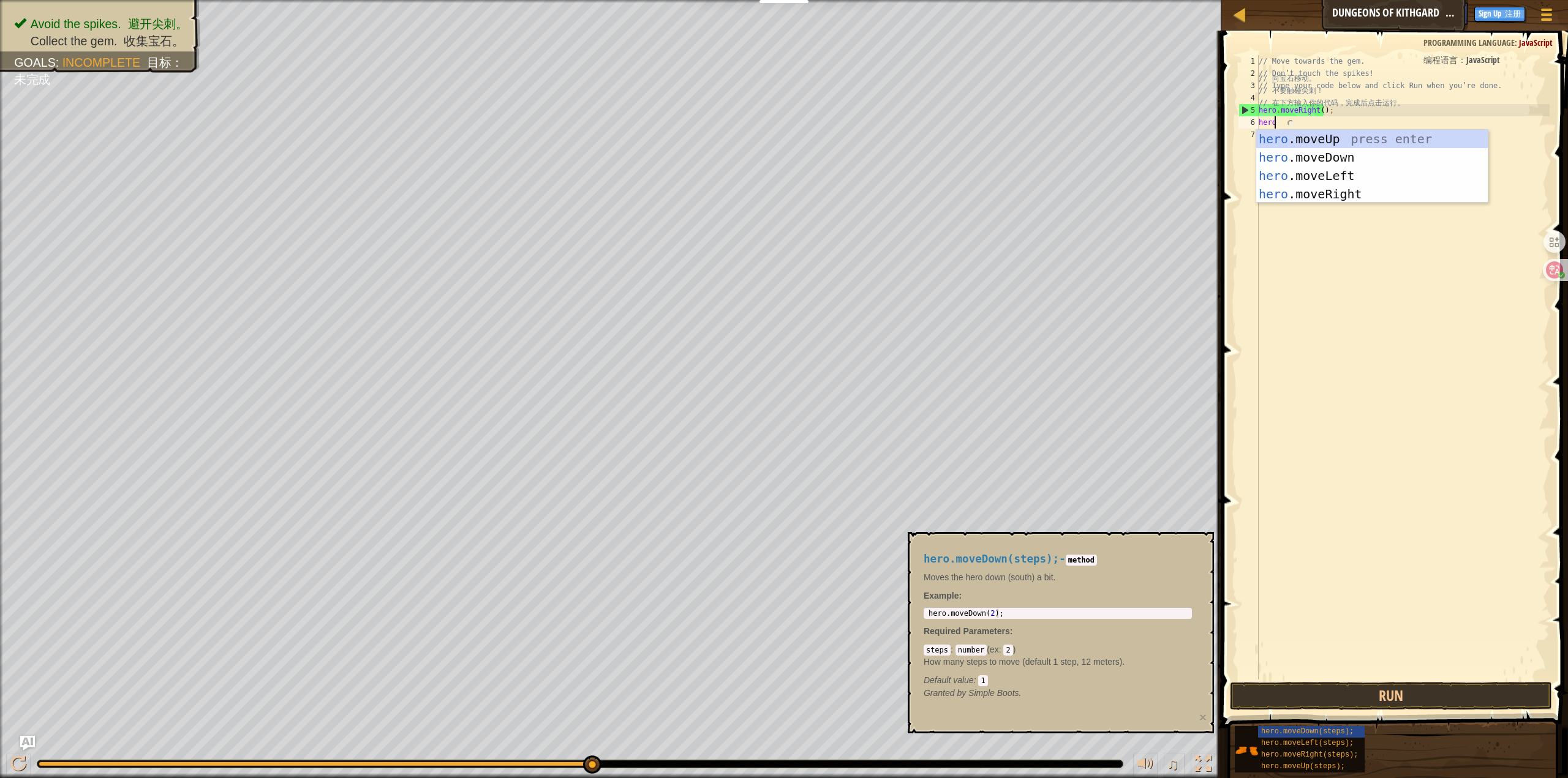
type textarea "hero."
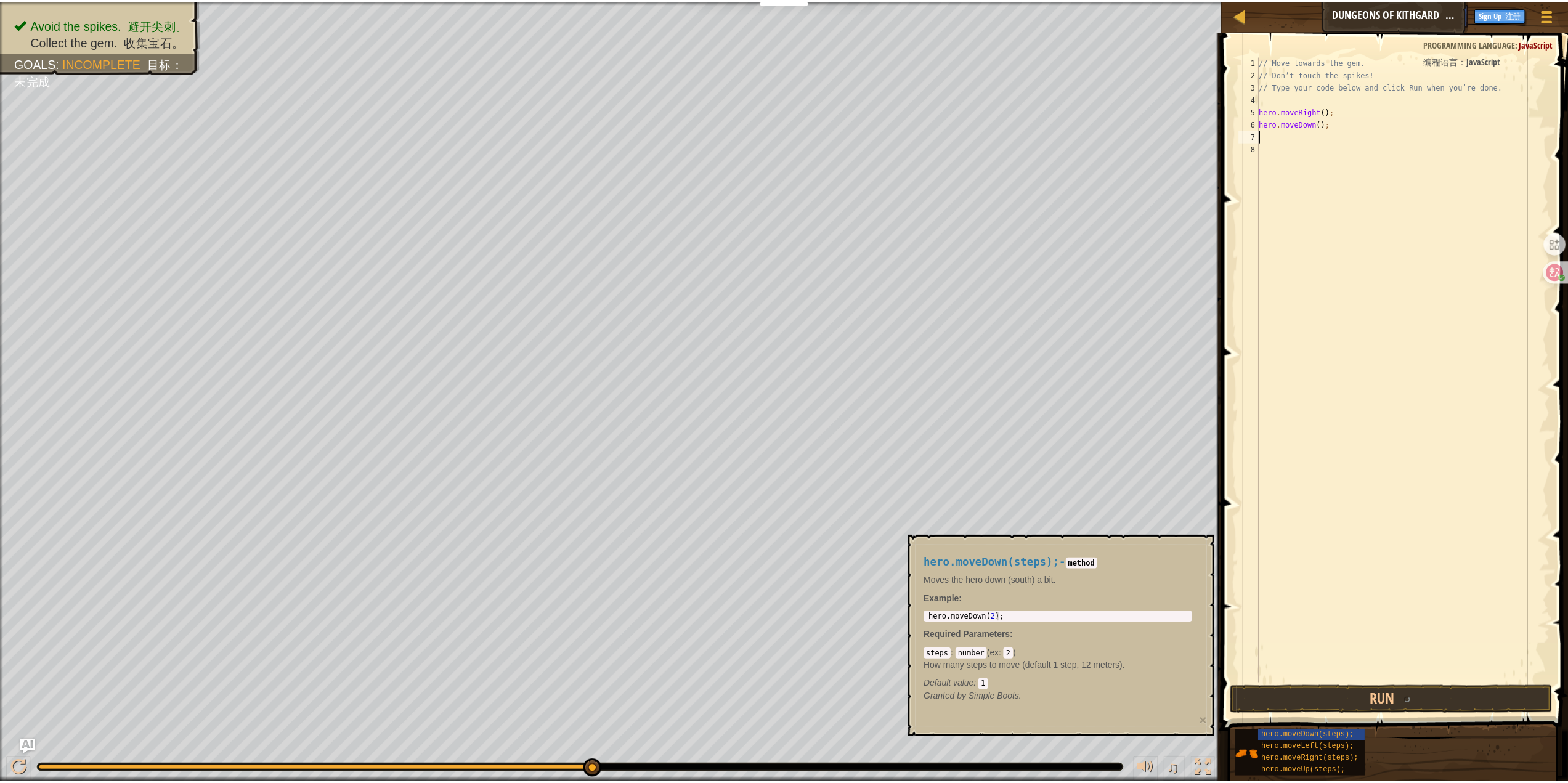
scroll to position [6, 0]
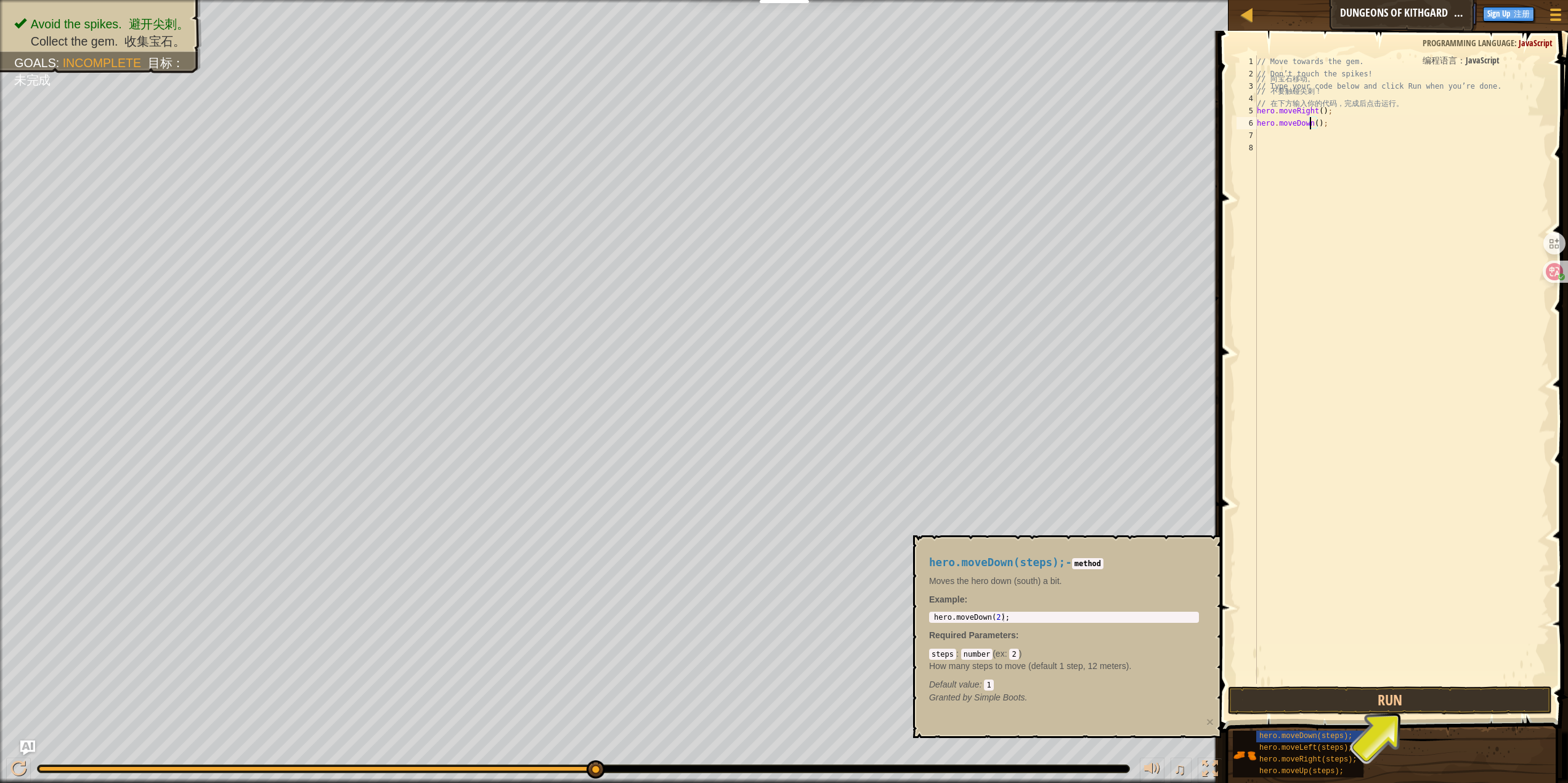
type textarea "hero.moveDown(2);"
click at [1394, 689] on button "Run" at bounding box center [1390, 701] width 324 height 28
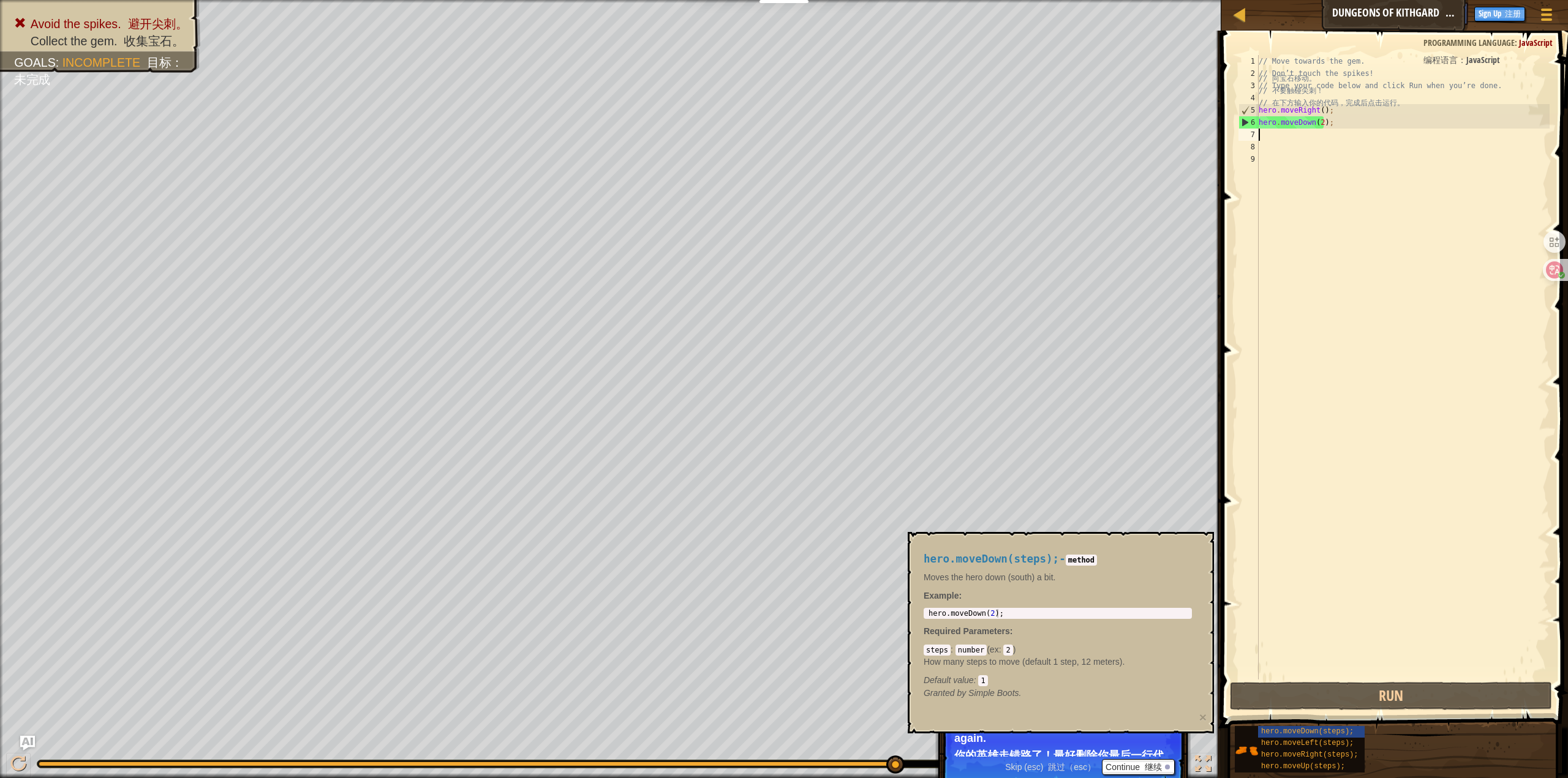
click at [1354, 152] on div "// Move towards the gem. // 向宝石移动。 // [PERSON_NAME]’t touch the spikes! // 不要触碰…" at bounding box center [1403, 380] width 294 height 649
click at [1299, 134] on div "// Move towards the gem. // 向宝石移动。 // [PERSON_NAME]’t touch the spikes! // 不要触碰…" at bounding box center [1403, 380] width 294 height 649
drag, startPoint x: 1337, startPoint y: 114, endPoint x: 1234, endPoint y: 107, distance: 103.2
click at [1234, 107] on div "1 2 3 4 5 6 7 8 9 // Move towards the gem. // 向宝石移动。 // [PERSON_NAME]’t touch t…" at bounding box center [1392, 403] width 350 height 733
type textarea "hero.moveRight();"
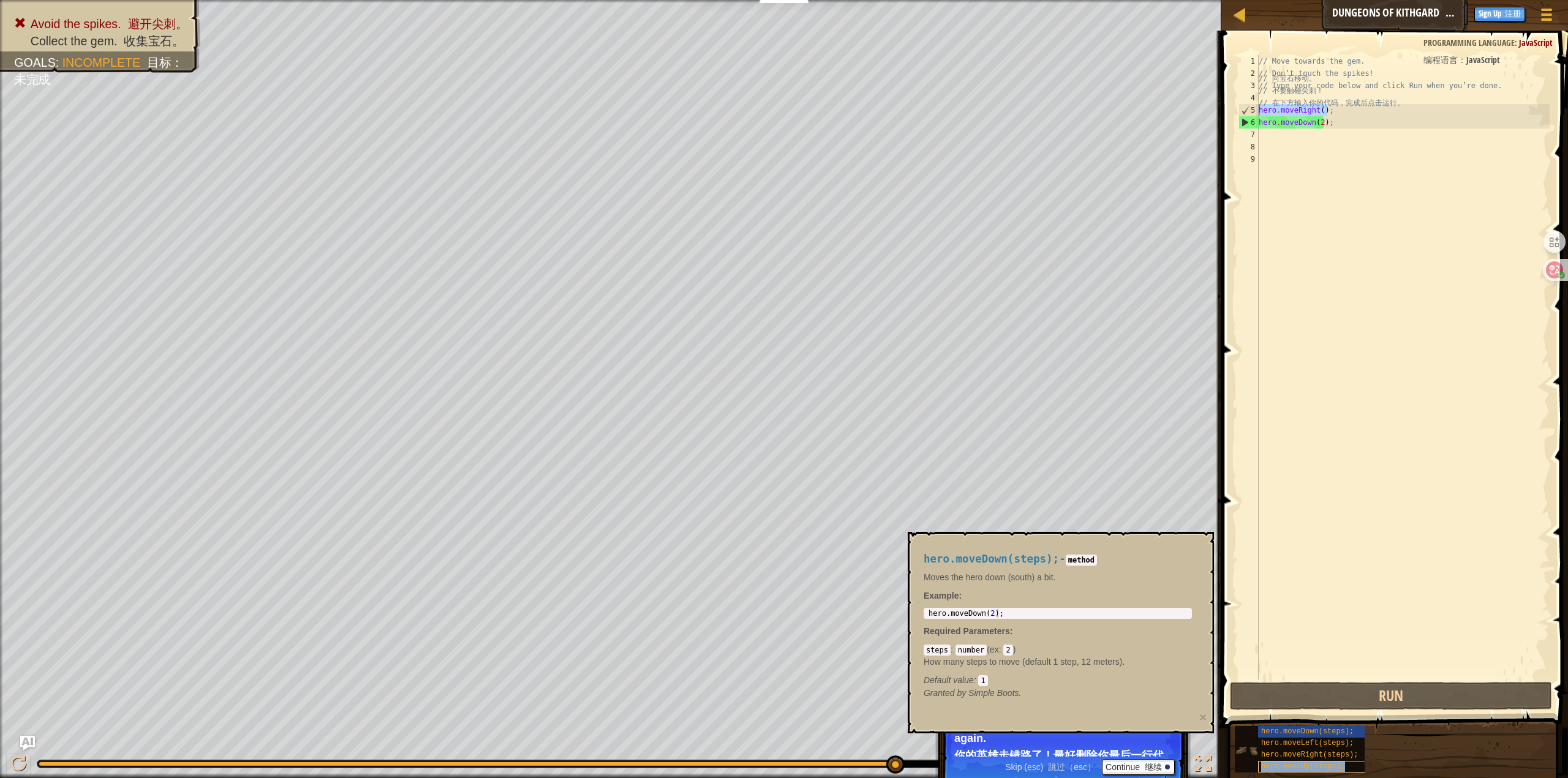
click at [1305, 761] on div "hero.moveUp(steps);" at bounding box center [1337, 767] width 157 height 12
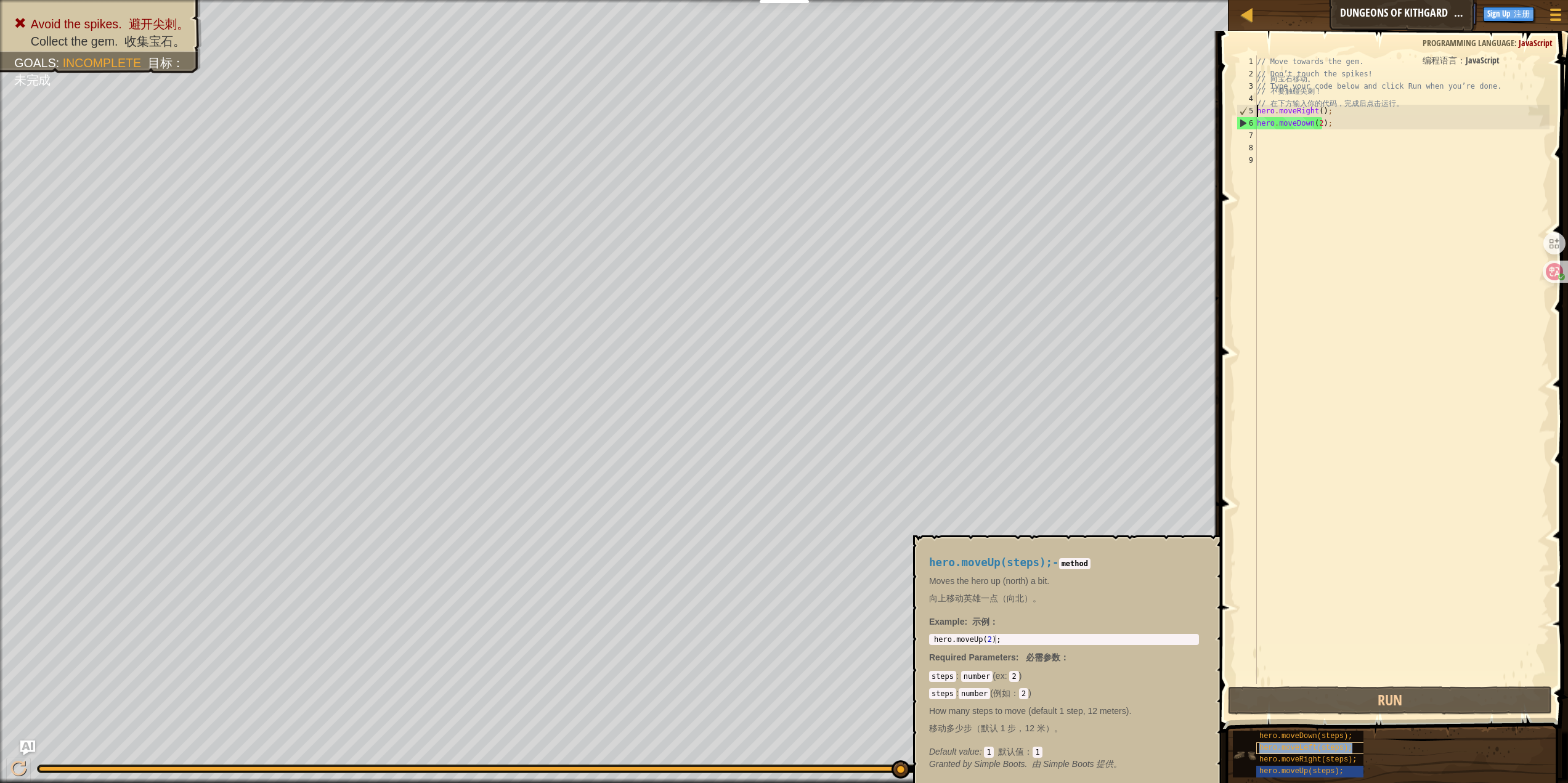
click at [1321, 748] on span "hero.moveLeft(steps);" at bounding box center [1306, 748] width 93 height 8
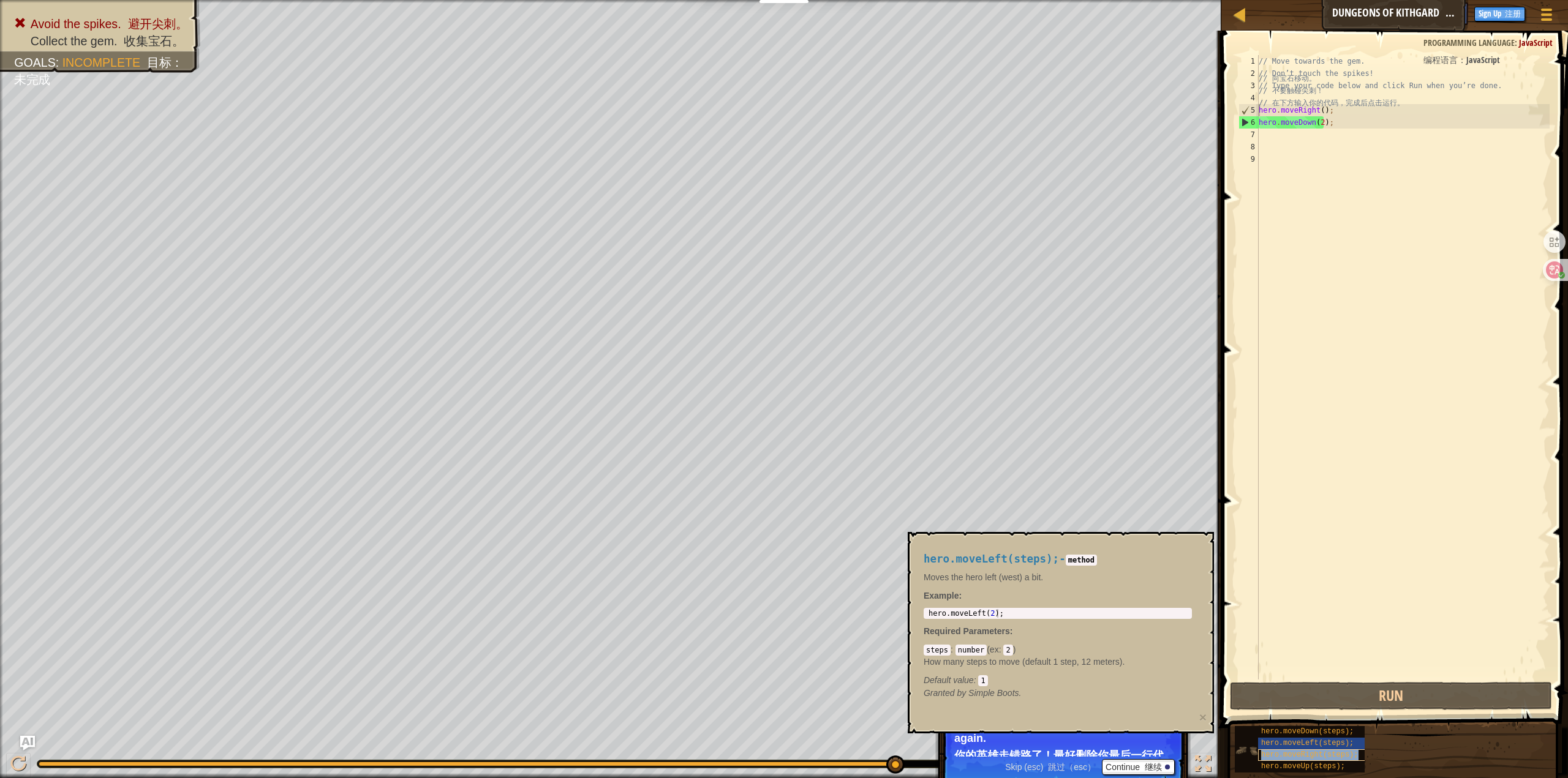
click at [1319, 755] on span "hero.moveRight(steps);" at bounding box center [1309, 755] width 97 height 8
click at [1334, 129] on div "// Move towards the gem. // 向宝石移动。 // [PERSON_NAME]’t touch the spikes! // 不要触碰…" at bounding box center [1403, 380] width 294 height 649
click at [1211, 126] on div "Map Dungeons of Kithgard 地下城之 Kithgard Game Menu Done Sign Up 注册 Hints 提示 Ask A…" at bounding box center [784, 389] width 1568 height 778
drag, startPoint x: 1332, startPoint y: 115, endPoint x: 1219, endPoint y: 113, distance: 113.0
click at [1219, 113] on div "hero.moveDown(2); 1 2 3 4 5 6 7 8 9 // Move towards the gem. // 向宝石移动。 // [PERS…" at bounding box center [1392, 403] width 350 height 733
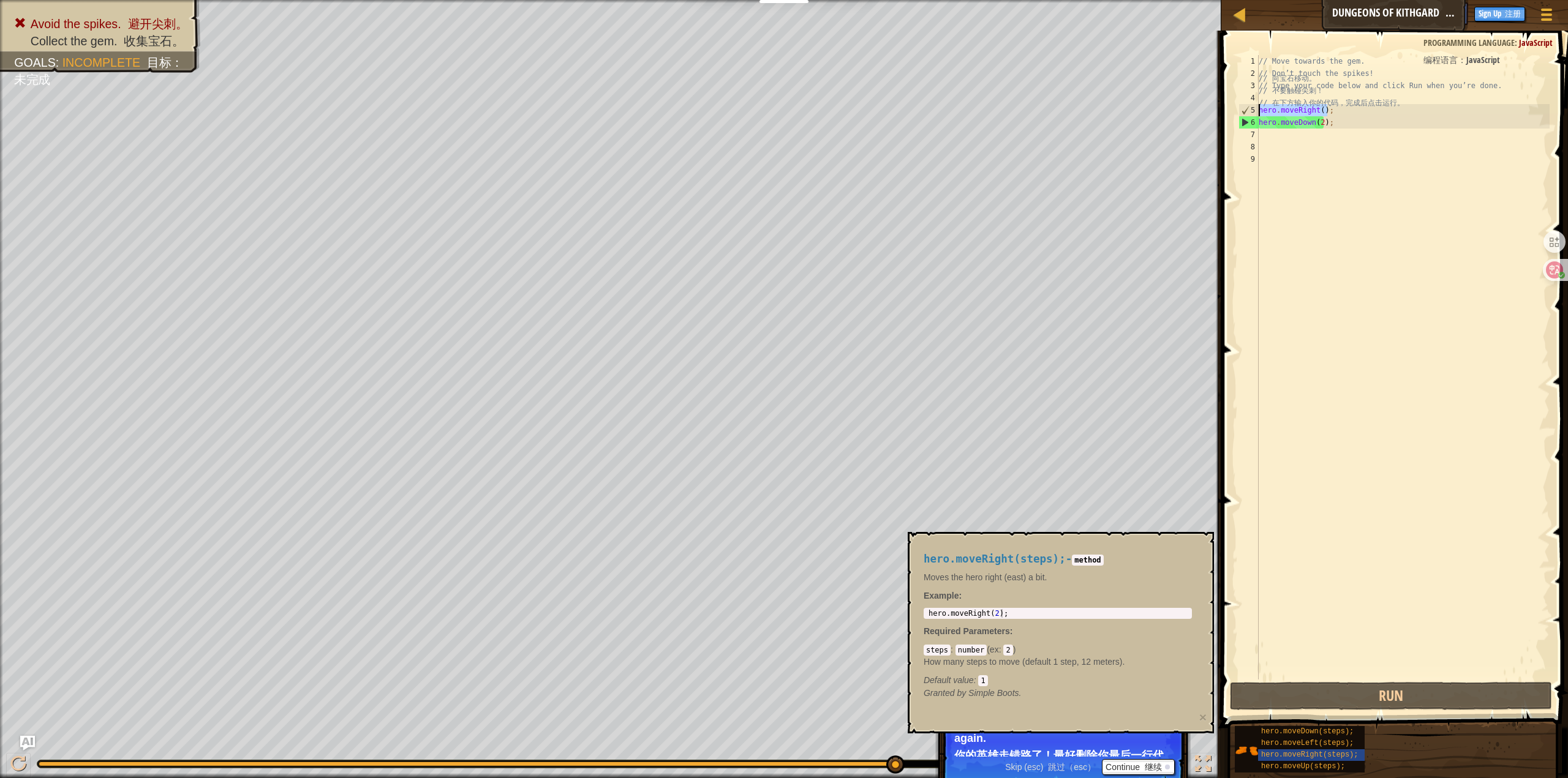
type textarea "hero.moveRight();"
click at [1360, 140] on div "// Move towards the gem. // 向宝石移动。 // [PERSON_NAME]’t touch the spikes! // 不要触碰…" at bounding box center [1403, 380] width 294 height 649
paste textarea "hero.moveRight();"
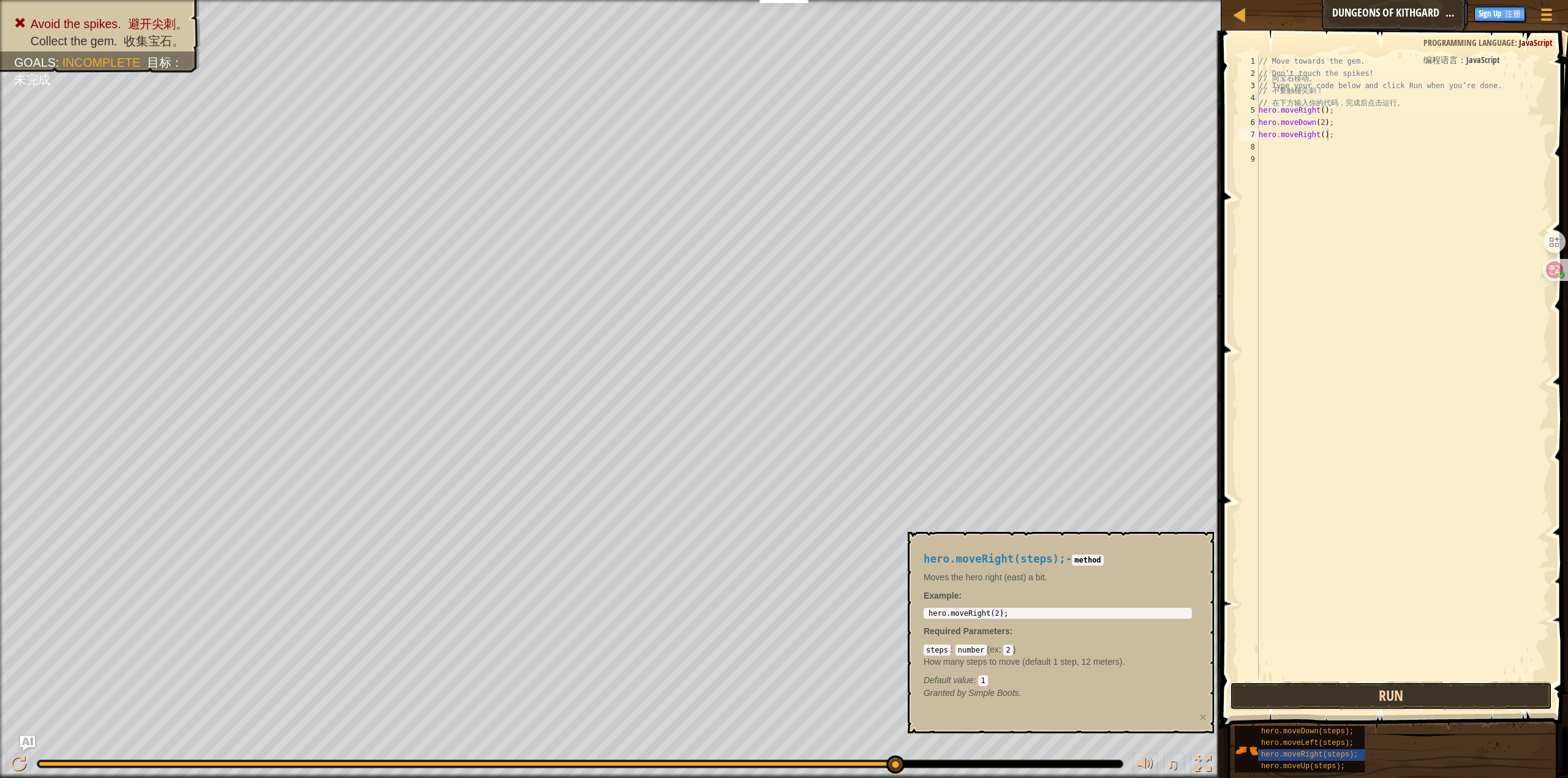
click at [1368, 693] on button "Run" at bounding box center [1391, 696] width 322 height 28
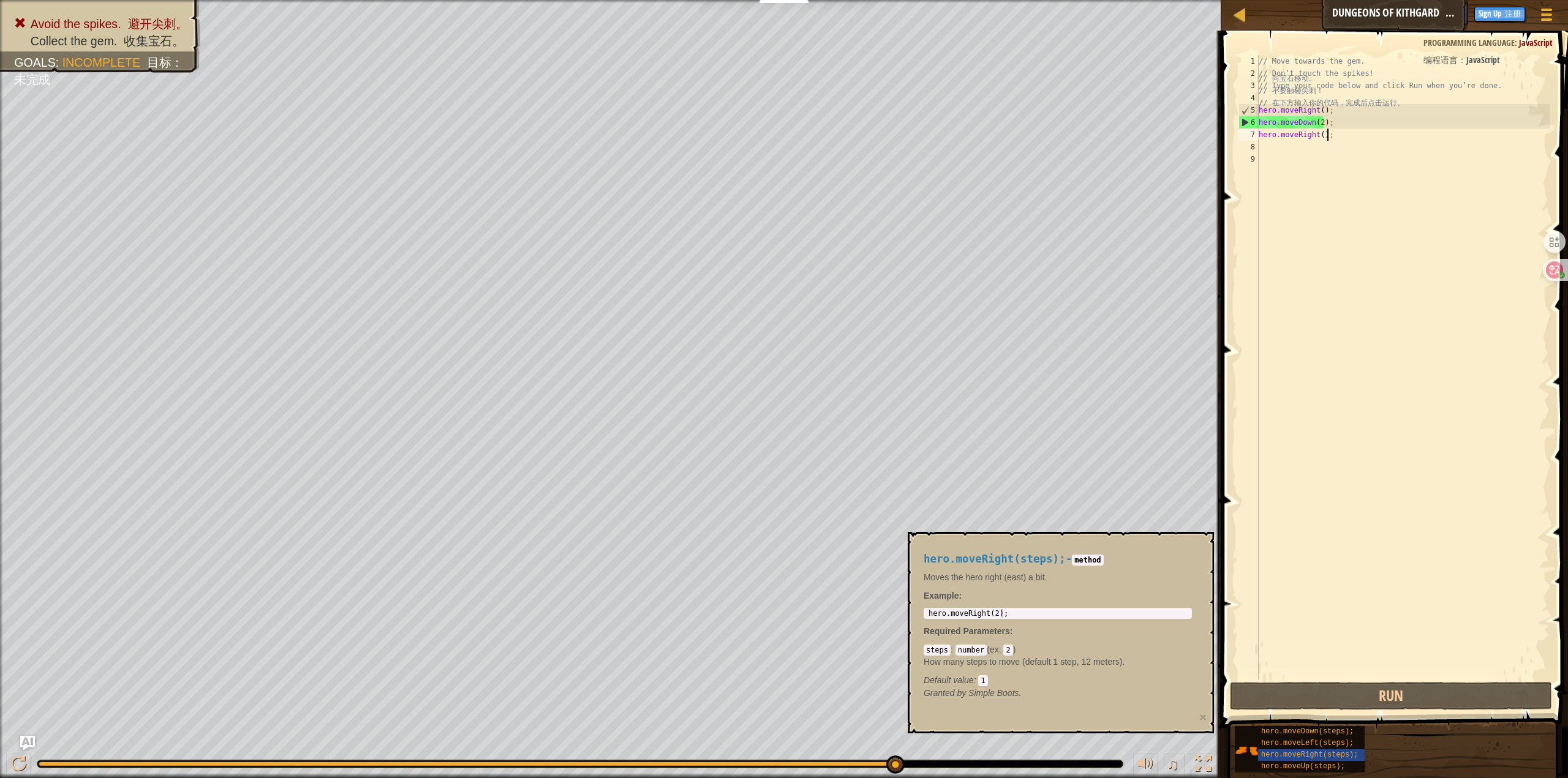
click at [1320, 124] on div "// Move towards the gem. // 向宝石移动。 // [PERSON_NAME]’t touch the spikes! // 不要触碰…" at bounding box center [1403, 380] width 294 height 649
type textarea "hero.moveDown();"
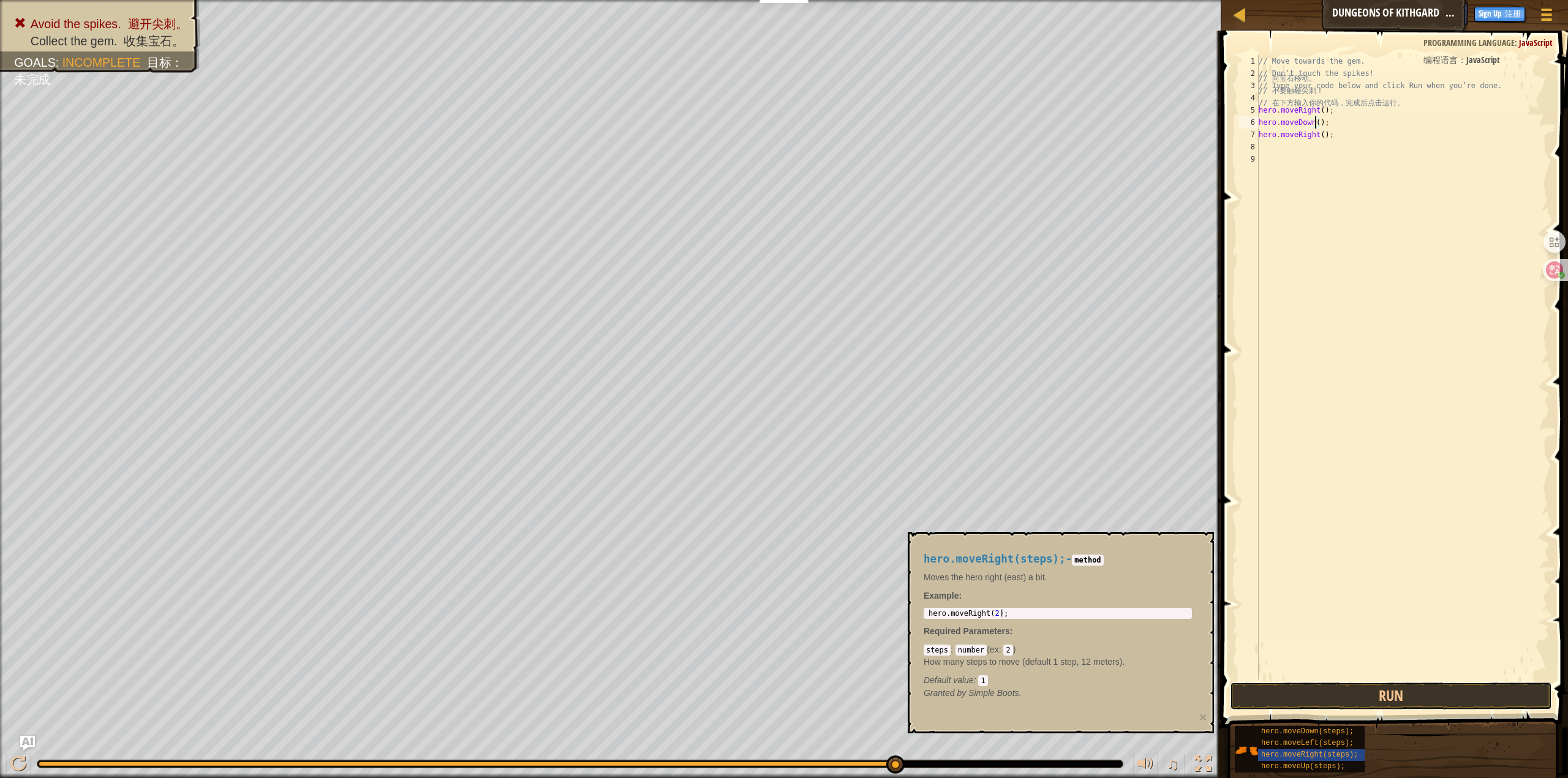
drag, startPoint x: 1425, startPoint y: 691, endPoint x: 1434, endPoint y: 693, distance: 9.2
click at [1425, 693] on button "Run" at bounding box center [1391, 696] width 322 height 28
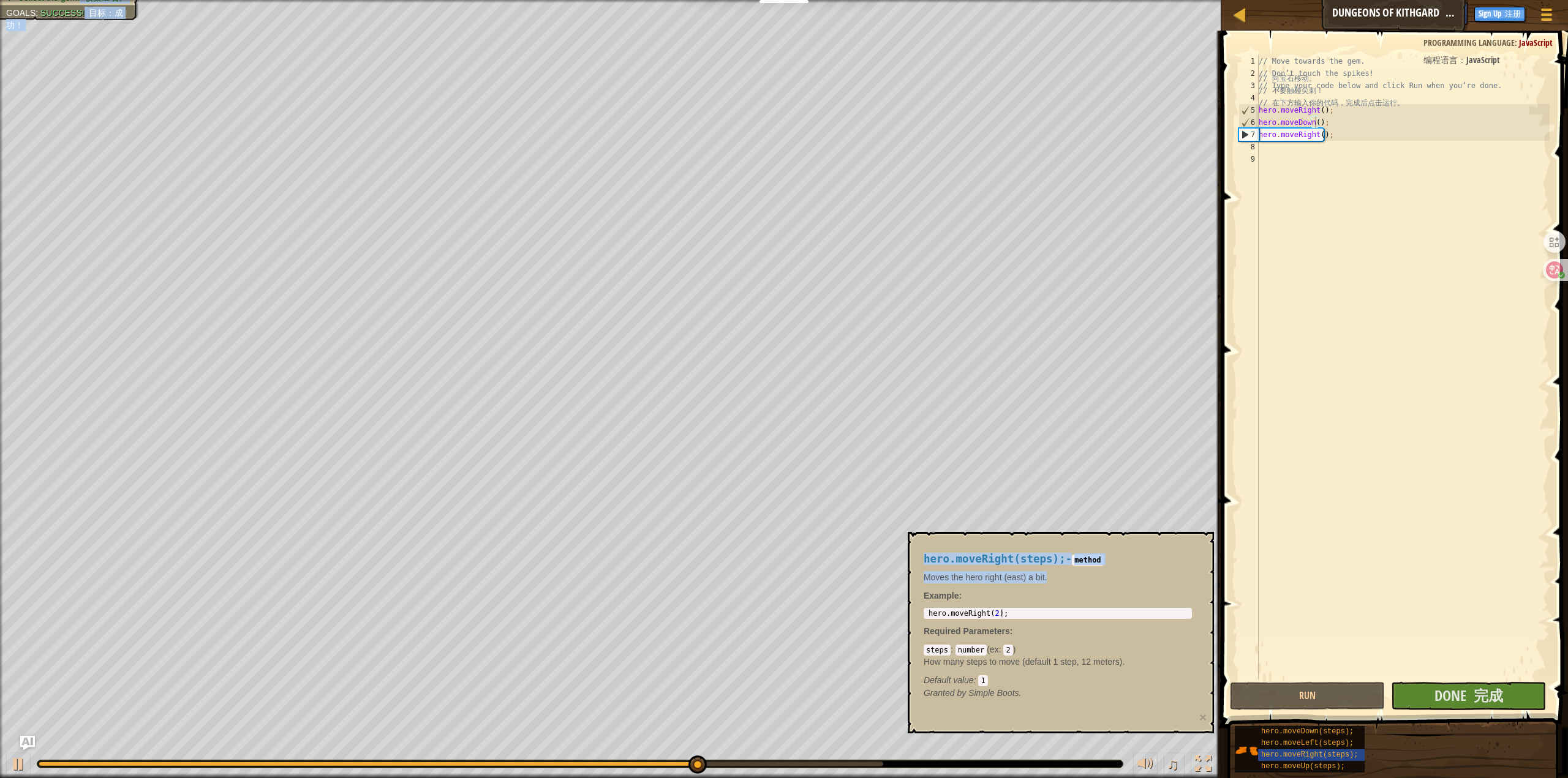
click at [892, 0] on body "Educators Create Free Account School & District Solutions Teacher Toolkit Previ…" at bounding box center [784, 0] width 1568 height 0
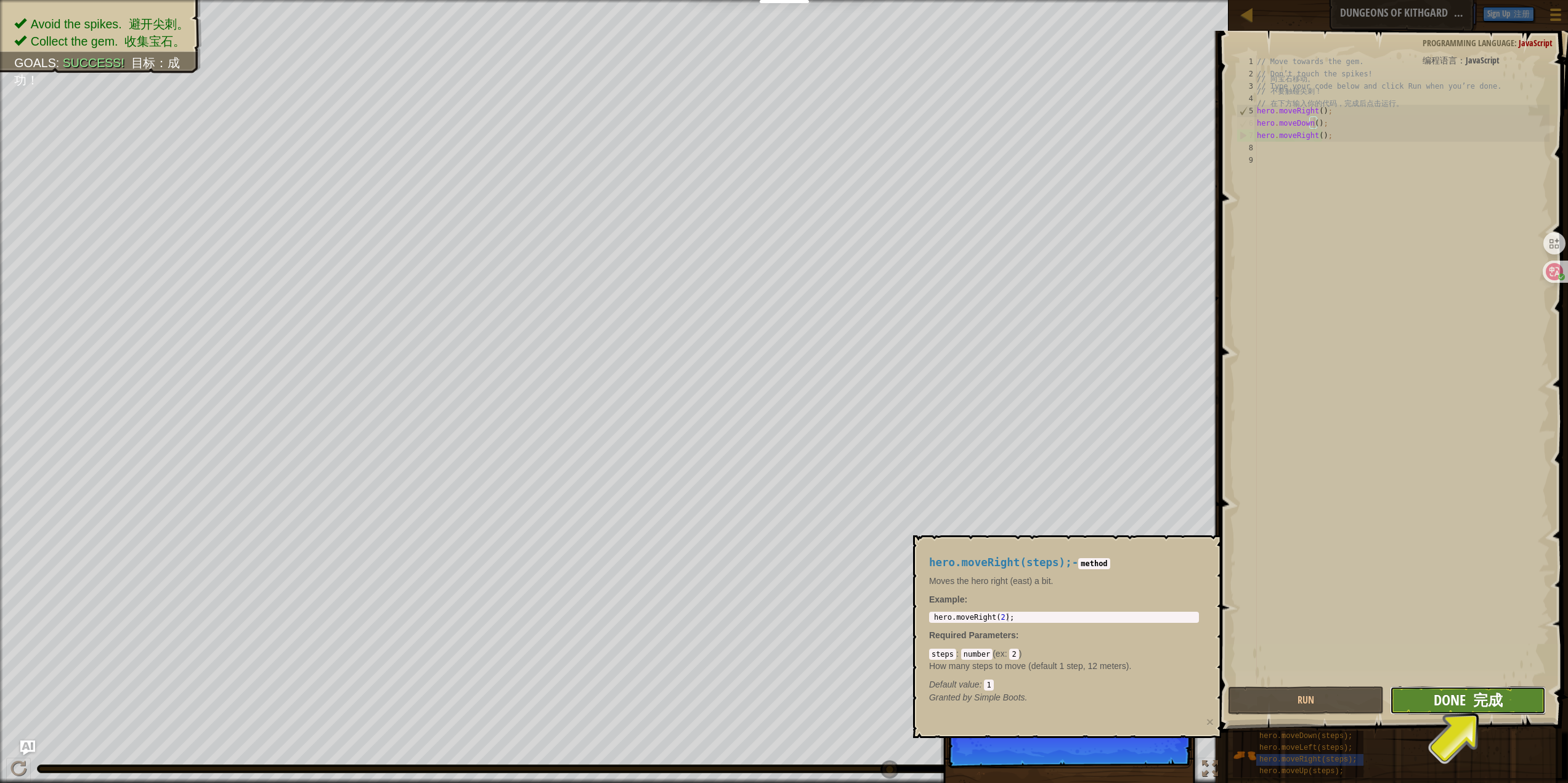
click at [1471, 696] on font at bounding box center [1470, 700] width 8 height 20
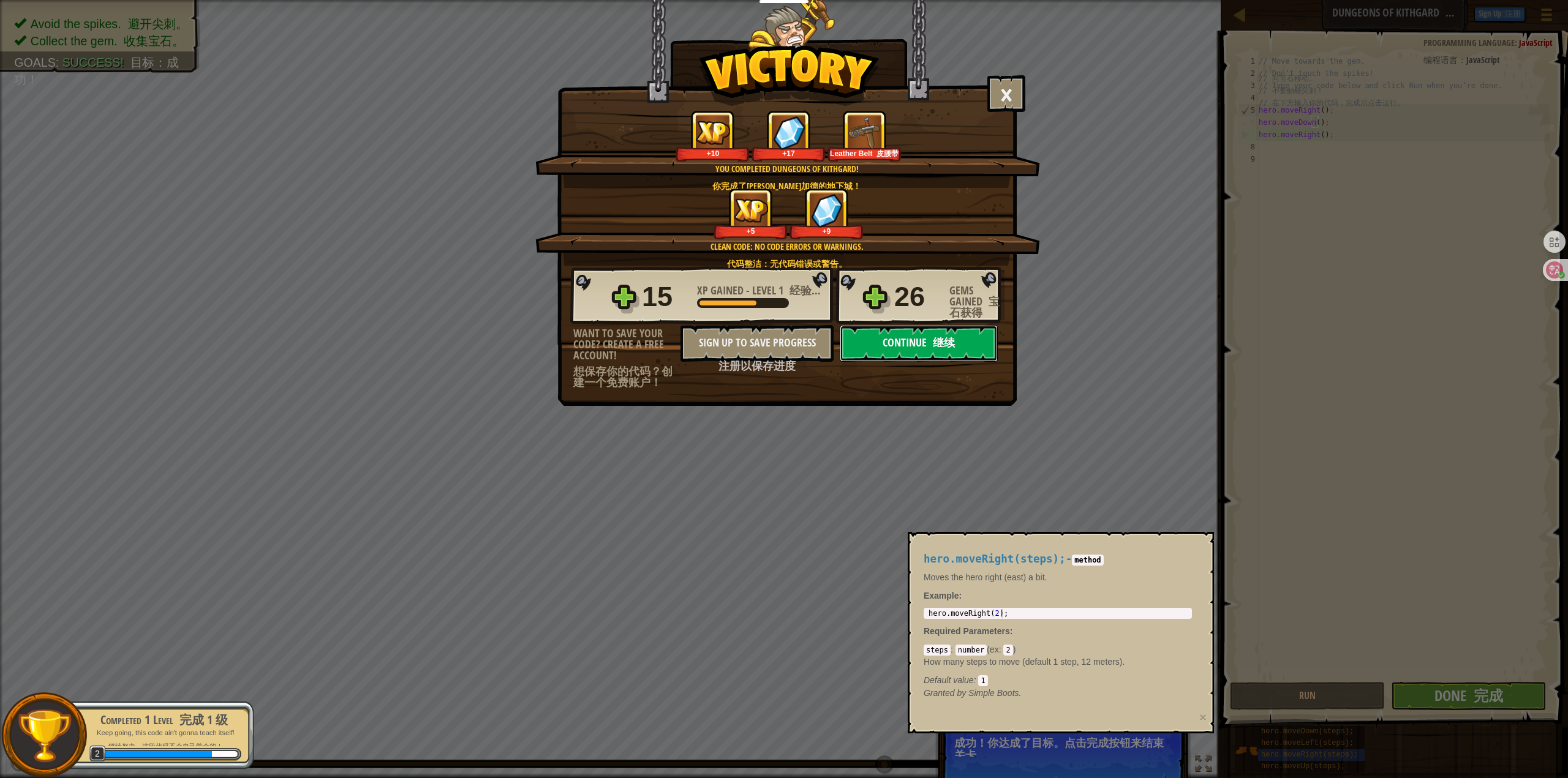
click at [901, 342] on button "Continue 继续" at bounding box center [919, 343] width 158 height 37
